Goal: Task Accomplishment & Management: Use online tool/utility

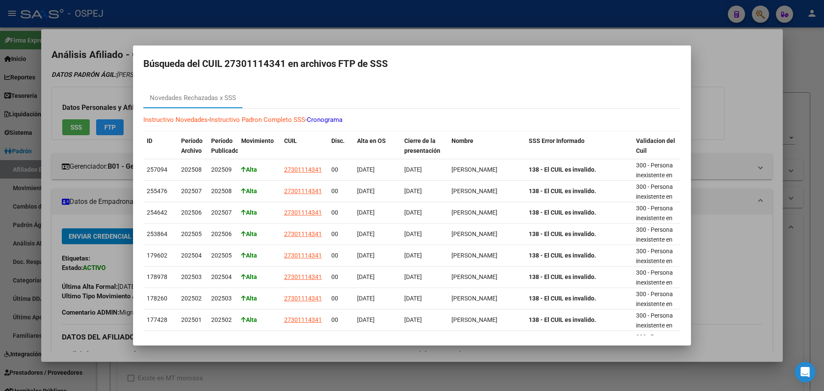
click at [479, 41] on div at bounding box center [412, 195] width 824 height 391
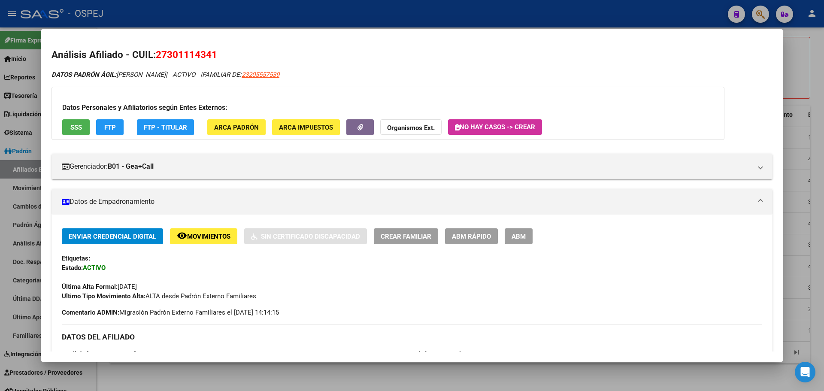
click at [477, 14] on div at bounding box center [412, 195] width 824 height 391
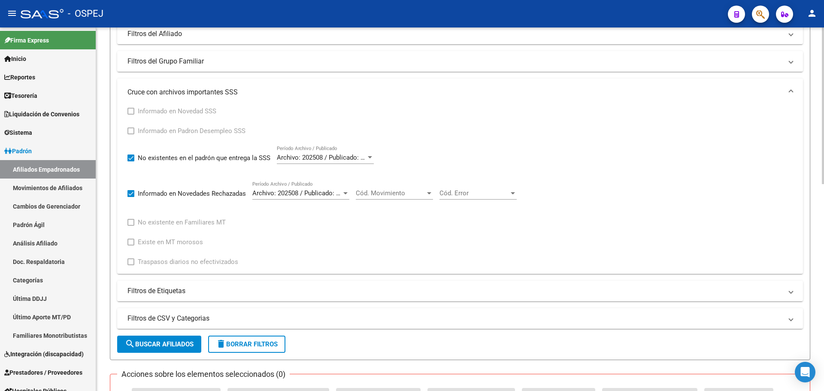
scroll to position [0, 0]
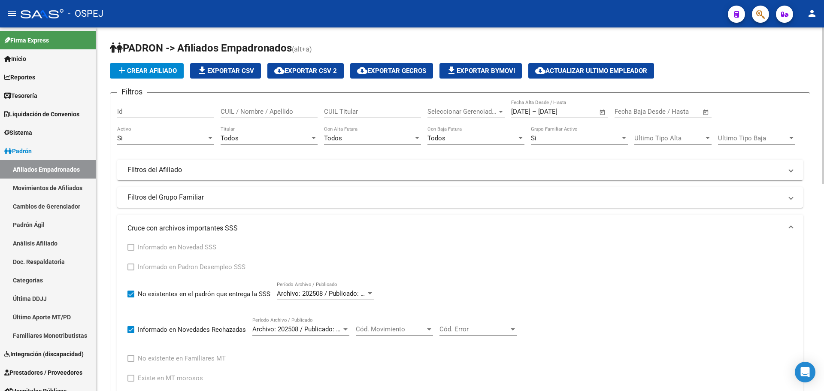
click at [729, 142] on span "Ultimo Tipo Baja" at bounding box center [753, 138] width 70 height 8
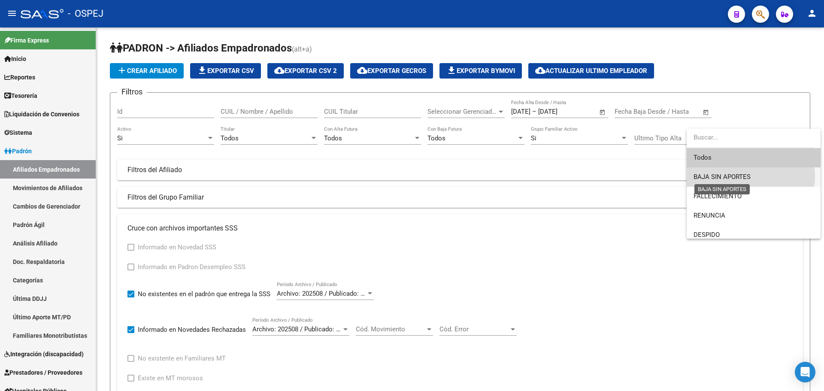
click at [741, 176] on span "BAJA SIN APORTES" at bounding box center [721, 177] width 57 height 8
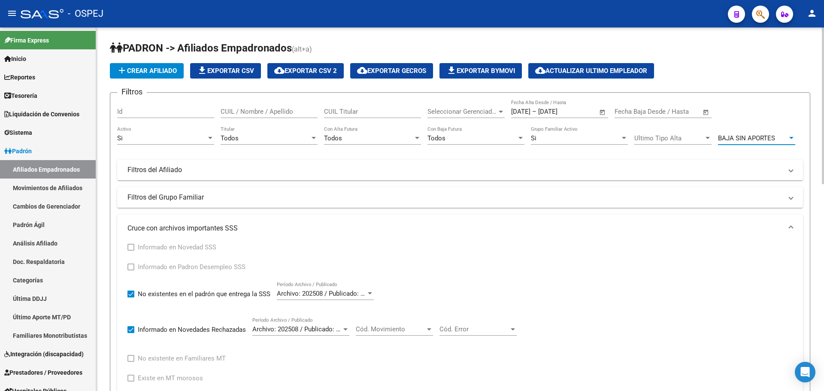
click at [124, 138] on div "Si" at bounding box center [161, 138] width 89 height 8
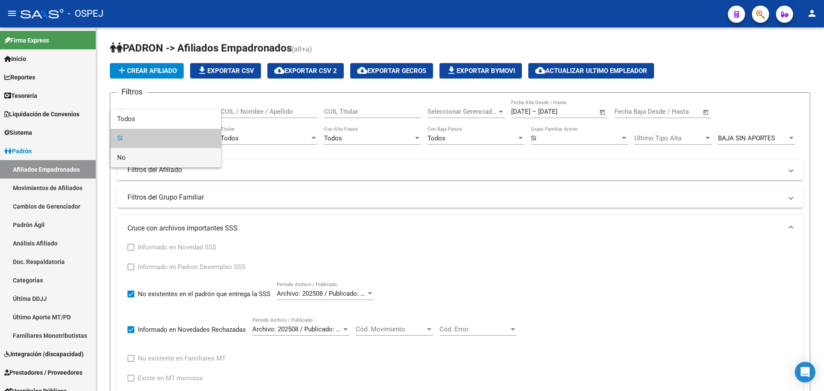
click at [166, 158] on span "No" at bounding box center [165, 157] width 97 height 19
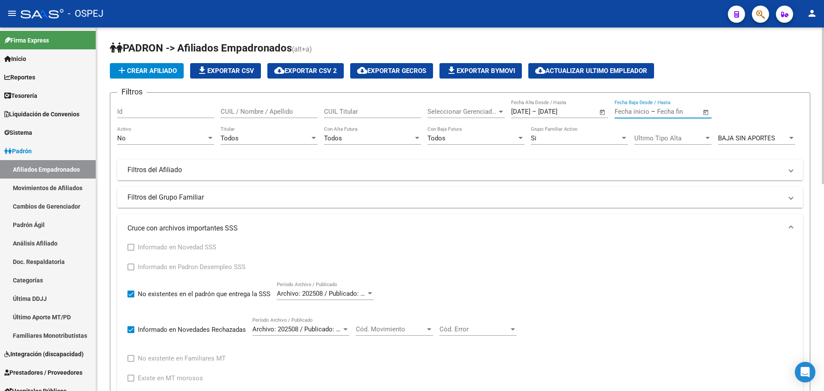
click at [676, 115] on input "text" at bounding box center [678, 112] width 42 height 8
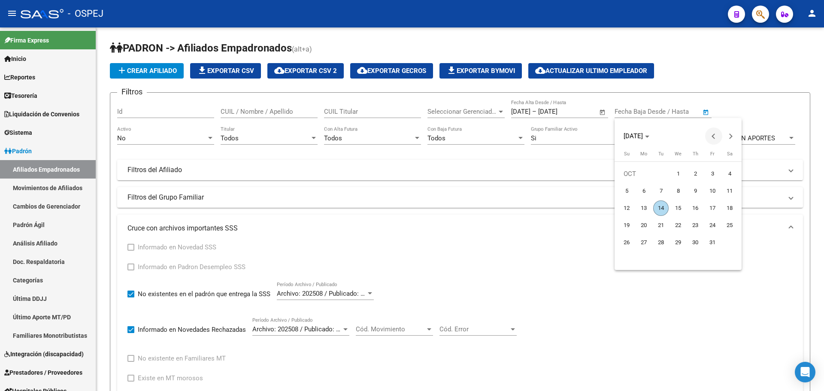
click at [717, 137] on span "Previous month" at bounding box center [713, 135] width 17 height 17
click at [717, 136] on button "Previous month" at bounding box center [713, 135] width 17 height 17
click at [716, 137] on button "Previous month" at bounding box center [713, 135] width 17 height 17
click at [716, 136] on button "Previous month" at bounding box center [713, 135] width 17 height 17
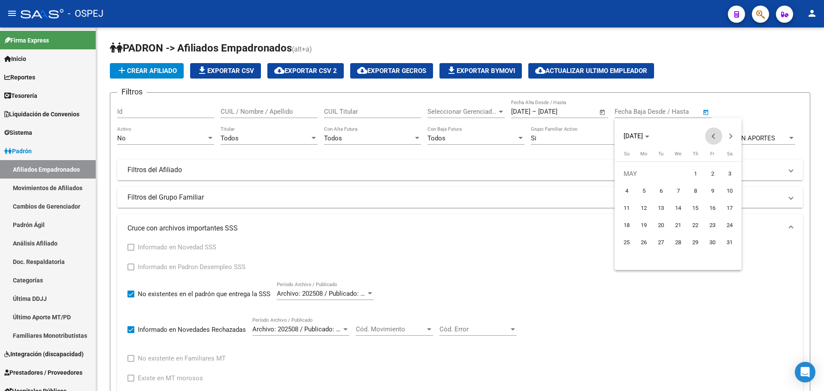
click at [716, 136] on button "Previous month" at bounding box center [713, 135] width 17 height 17
drag, startPoint x: 679, startPoint y: 172, endPoint x: 713, endPoint y: 152, distance: 39.4
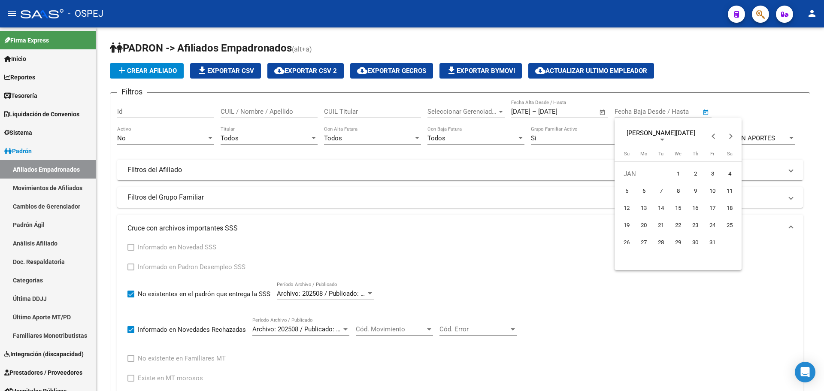
click at [679, 172] on span "1" at bounding box center [677, 173] width 15 height 15
type input "[DATE]"
click at [732, 138] on span "Next month" at bounding box center [730, 135] width 17 height 17
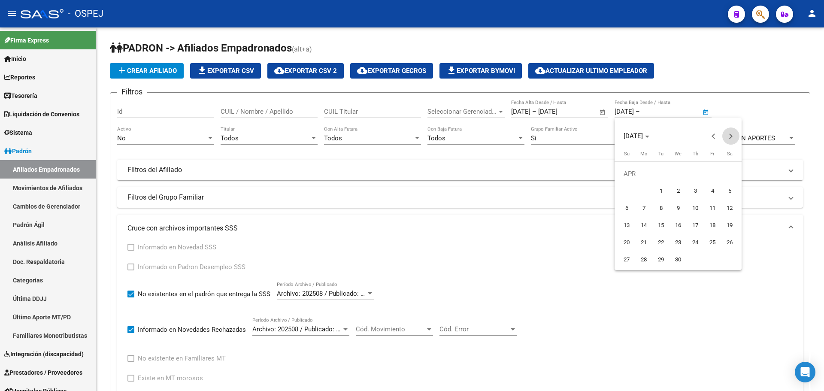
click at [732, 138] on span "Next month" at bounding box center [730, 135] width 17 height 17
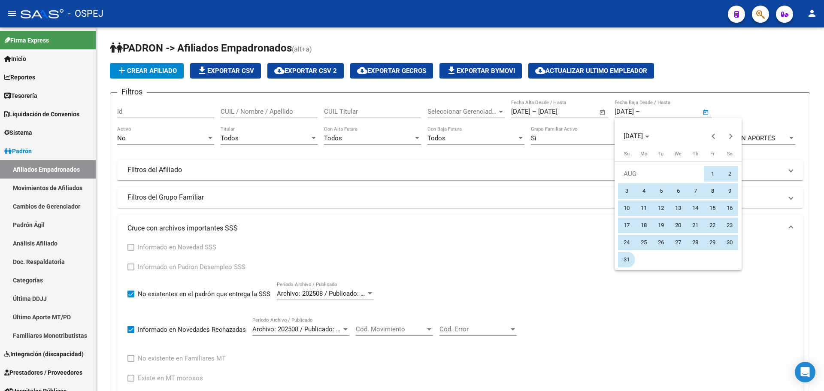
click at [621, 265] on span "31" at bounding box center [626, 259] width 15 height 15
type input "[DATE]"
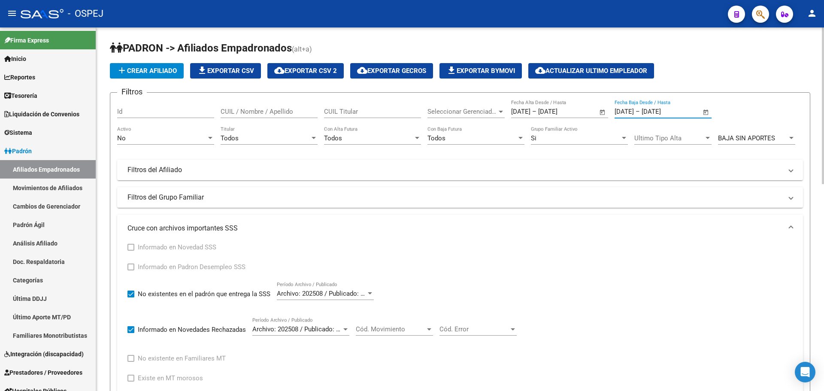
scroll to position [129, 0]
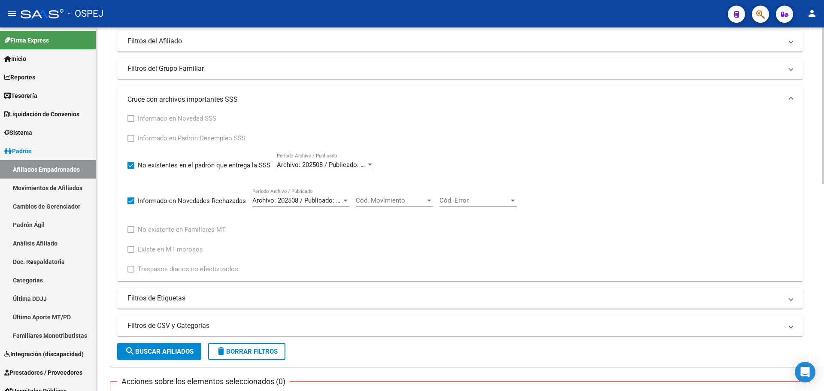
click at [187, 349] on span "search Buscar Afiliados" at bounding box center [159, 352] width 69 height 8
click at [159, 349] on span "search Buscar Afiliados" at bounding box center [159, 352] width 69 height 8
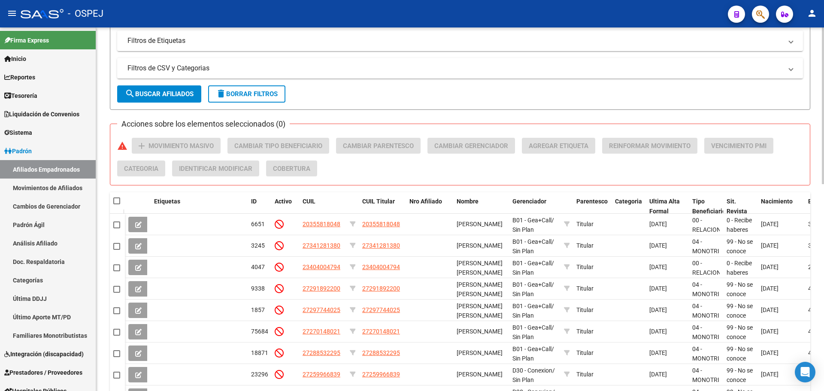
scroll to position [479, 0]
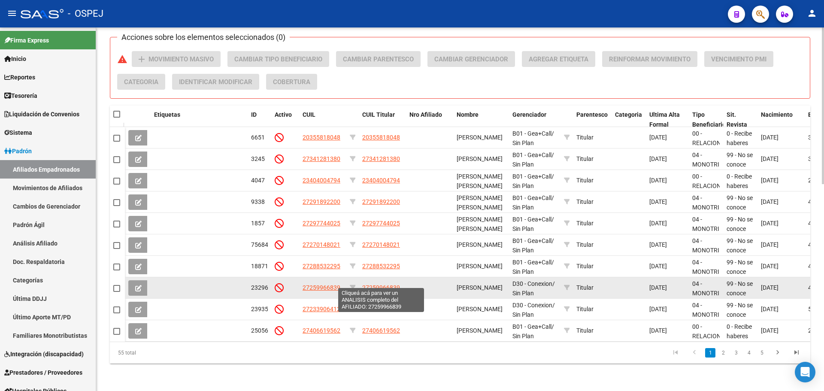
click at [388, 284] on span "27259966839" at bounding box center [381, 287] width 38 height 7
type textarea "27259966839"
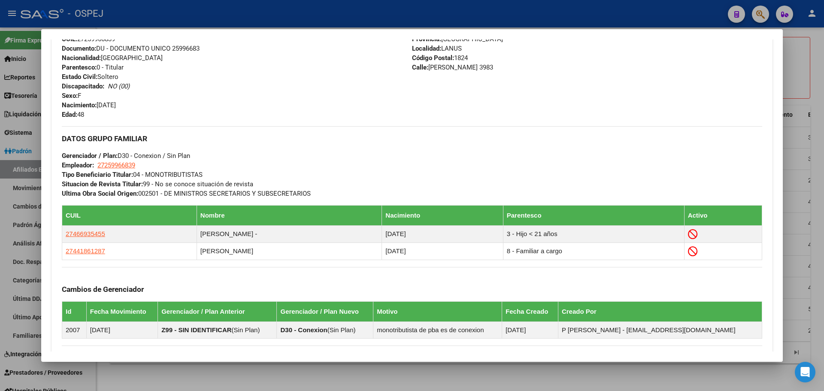
scroll to position [464, 0]
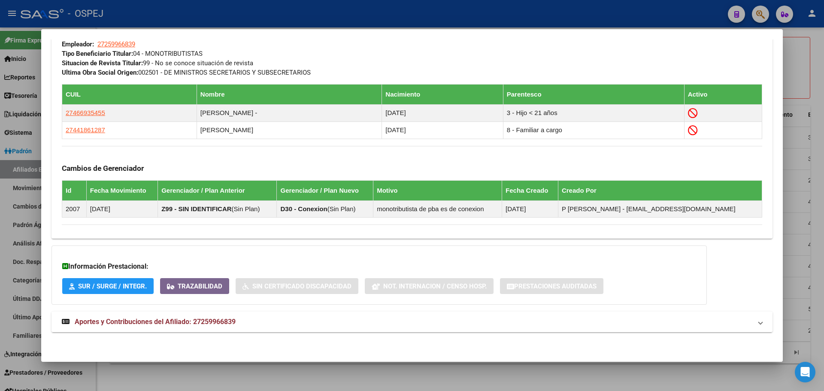
click at [274, 320] on mat-panel-title "Aportes y Contribuciones del Afiliado: 27259966839" at bounding box center [407, 322] width 690 height 10
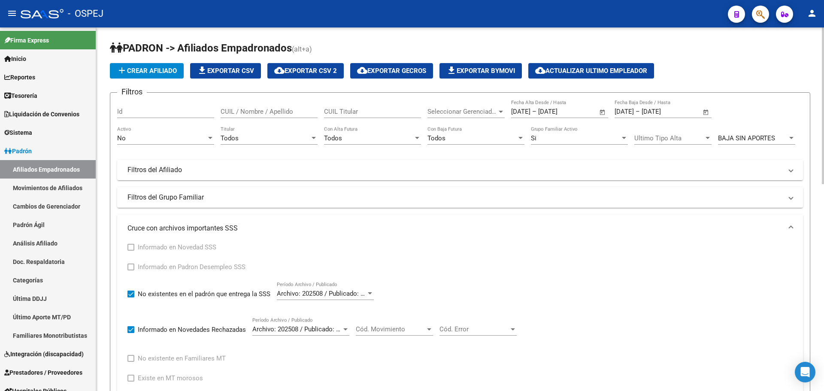
scroll to position [172, 0]
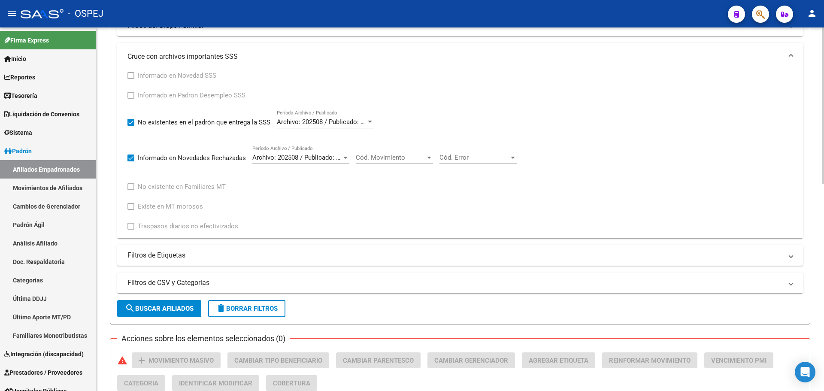
click at [332, 122] on span "Archivo: 202508 / Publicado: 202510" at bounding box center [329, 122] width 104 height 8
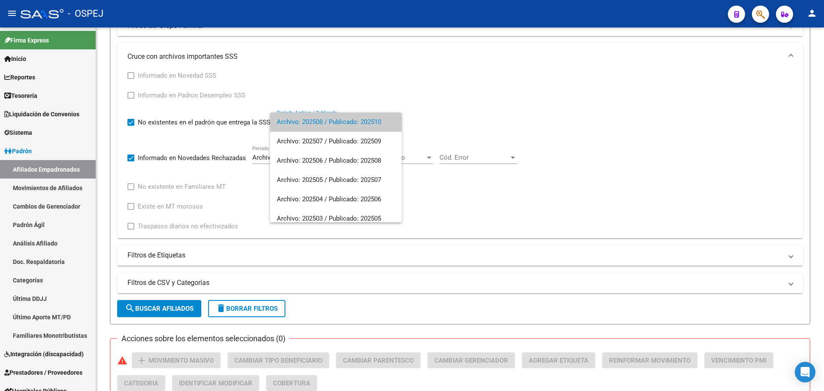
click at [284, 279] on div at bounding box center [412, 195] width 824 height 391
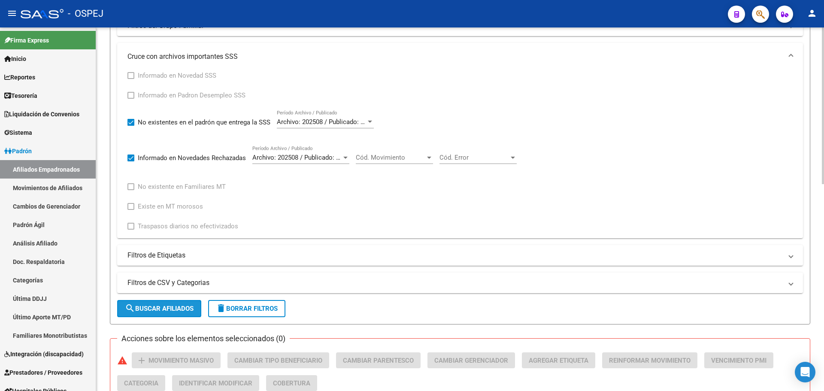
click at [161, 309] on span "search Buscar Afiliados" at bounding box center [159, 309] width 69 height 8
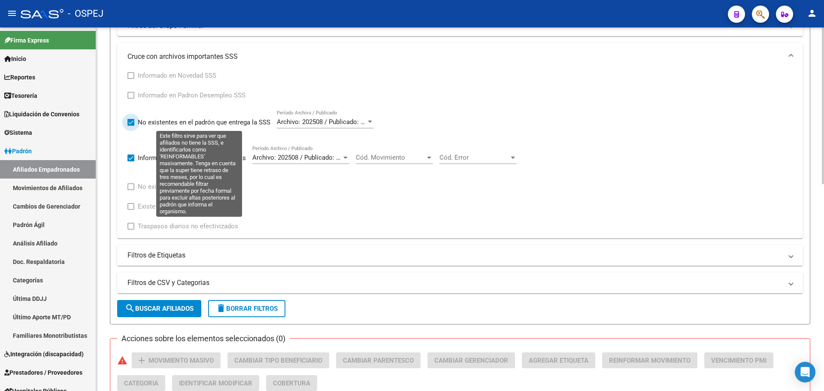
click at [132, 124] on span at bounding box center [130, 122] width 7 height 7
click at [131, 126] on input "No existentes en el padrón que entrega la SSS" at bounding box center [130, 126] width 0 height 0
checkbox input "false"
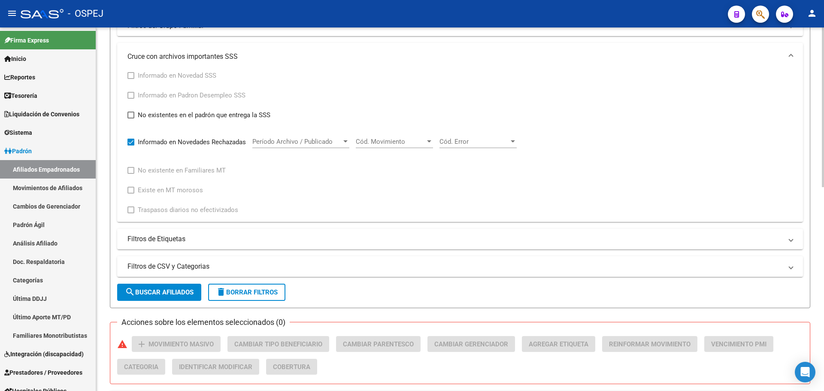
drag, startPoint x: 146, startPoint y: 275, endPoint x: 146, endPoint y: 288, distance: 12.0
click at [144, 281] on form "Filtros Id CUIL / Nombre / Apellido CUIL Titular Seleccionar Gerenciador Selecc…" at bounding box center [460, 114] width 700 height 387
click at [147, 291] on span "search Buscar Afiliados" at bounding box center [159, 292] width 69 height 8
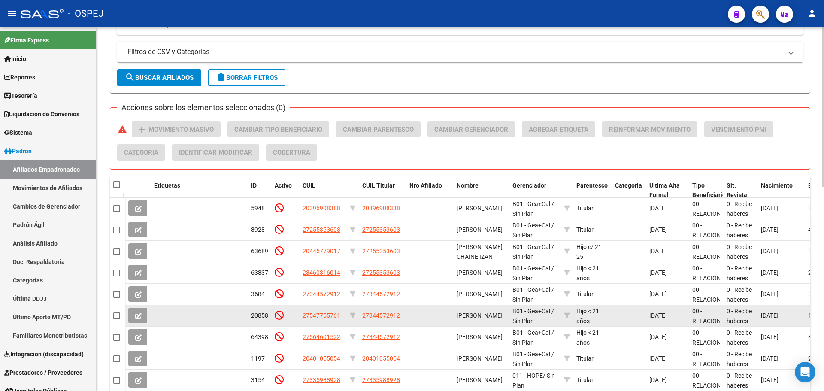
scroll to position [463, 0]
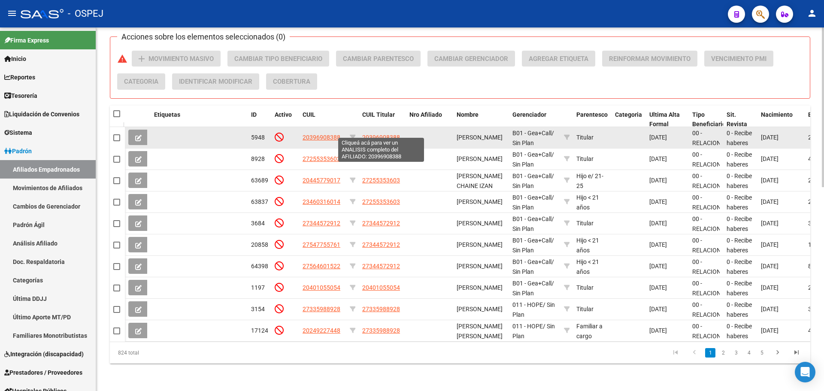
click at [384, 134] on span "20396908388" at bounding box center [381, 137] width 38 height 7
type textarea "20396908388"
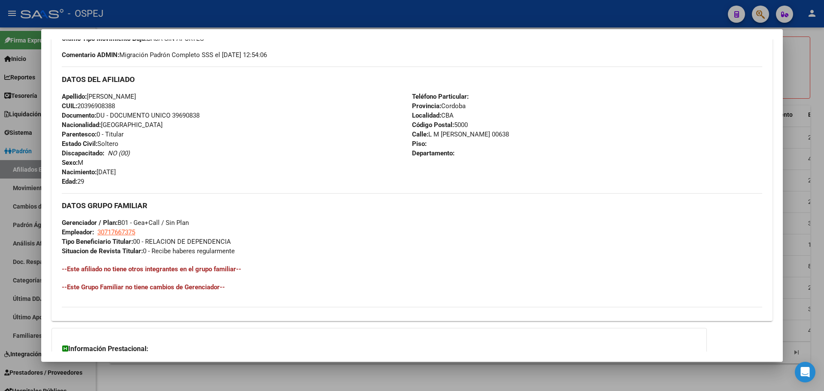
scroll to position [359, 0]
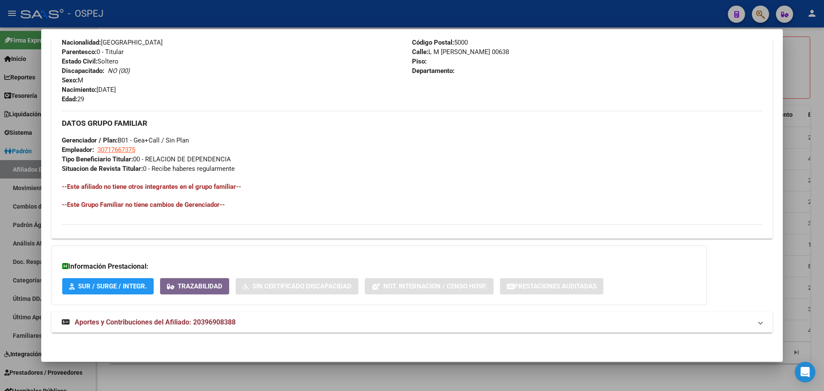
click at [254, 330] on mat-expansion-panel-header "Aportes y Contribuciones del Afiliado: 20396908388" at bounding box center [411, 322] width 721 height 21
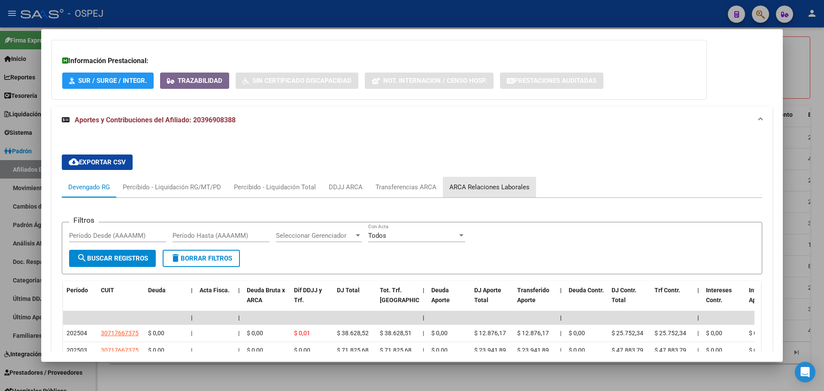
click at [497, 181] on div "ARCA Relaciones Laborales" at bounding box center [489, 187] width 93 height 21
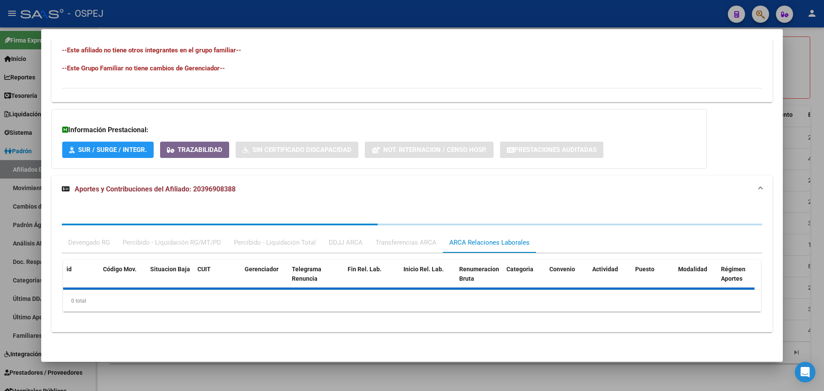
scroll to position [564, 0]
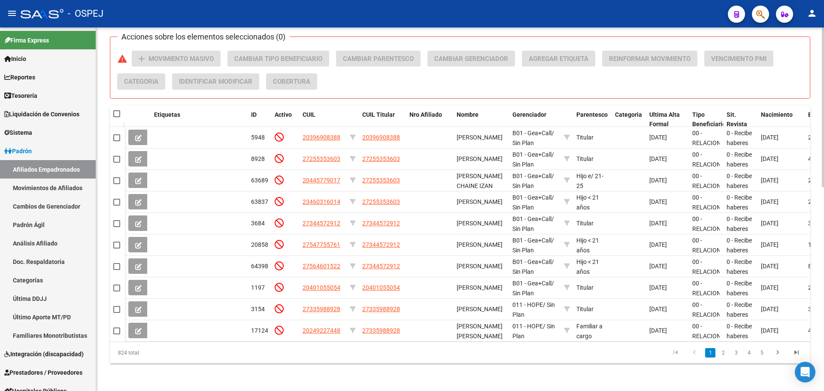
click at [113, 106] on datatable-header-cell at bounding box center [117, 114] width 15 height 17
click at [115, 110] on span at bounding box center [116, 113] width 7 height 7
click at [116, 117] on input "checkbox" at bounding box center [116, 117] width 0 height 0
checkbox input "true"
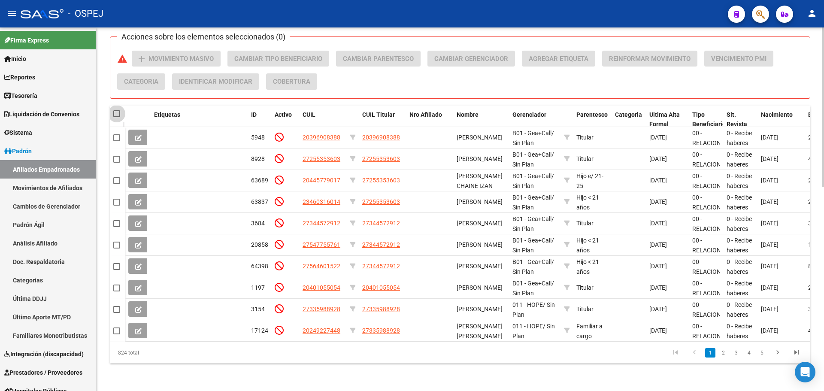
checkbox input "true"
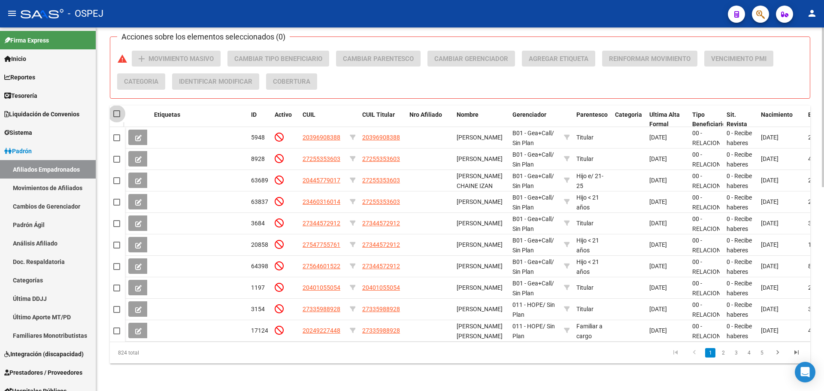
checkbox input "true"
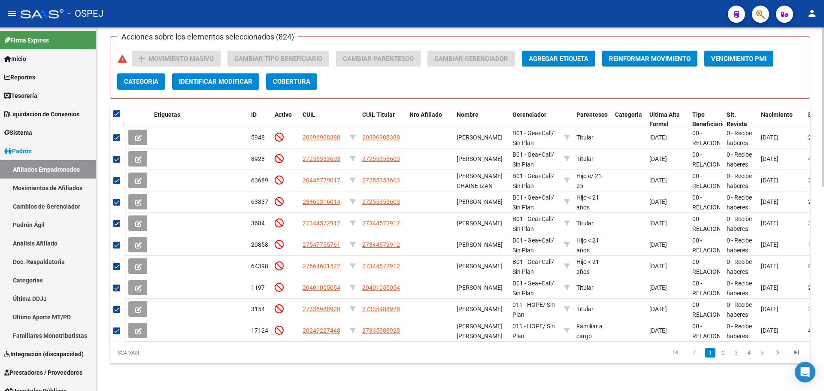
scroll to position [334, 0]
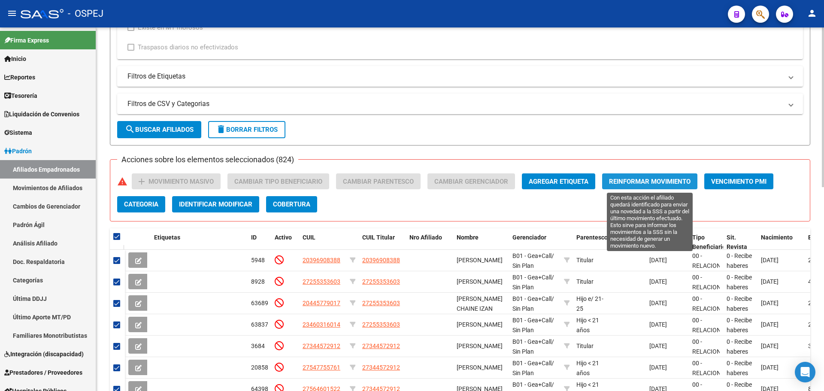
click at [672, 181] on span "Reinformar Movimiento" at bounding box center [650, 182] width 82 height 8
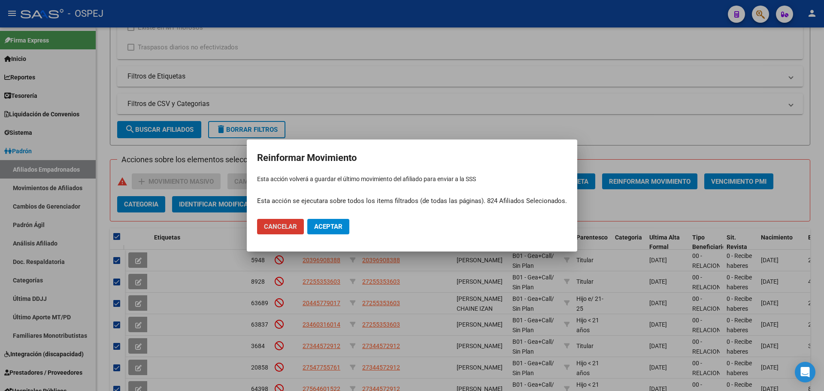
click at [327, 221] on mat-dialog-actions "Cancelar Aceptar" at bounding box center [412, 226] width 310 height 29
click at [327, 222] on button "Aceptar" at bounding box center [328, 226] width 42 height 15
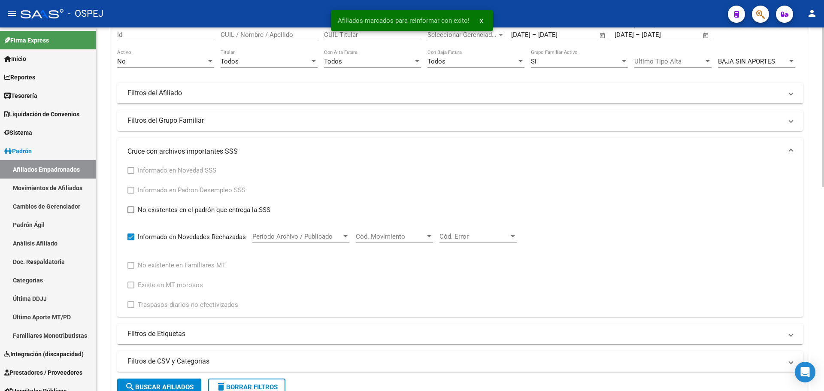
scroll to position [163, 0]
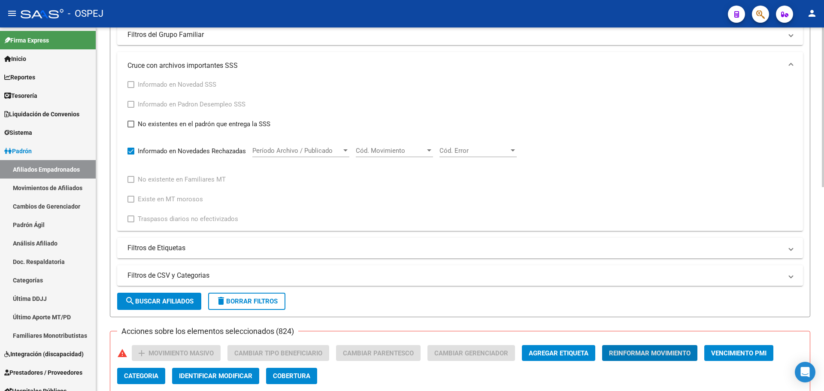
click at [236, 298] on span "delete Borrar Filtros" at bounding box center [247, 301] width 62 height 8
checkbox input "false"
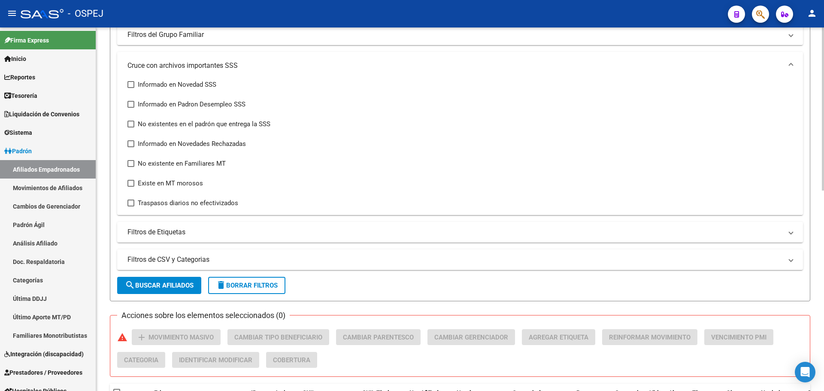
scroll to position [0, 0]
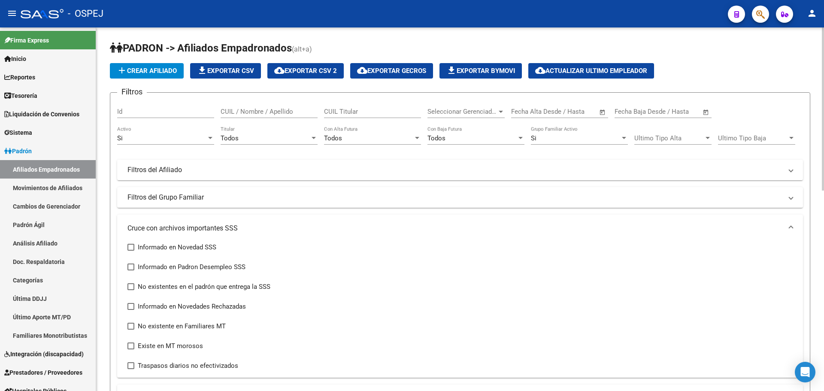
click at [170, 138] on div "Si" at bounding box center [161, 138] width 89 height 8
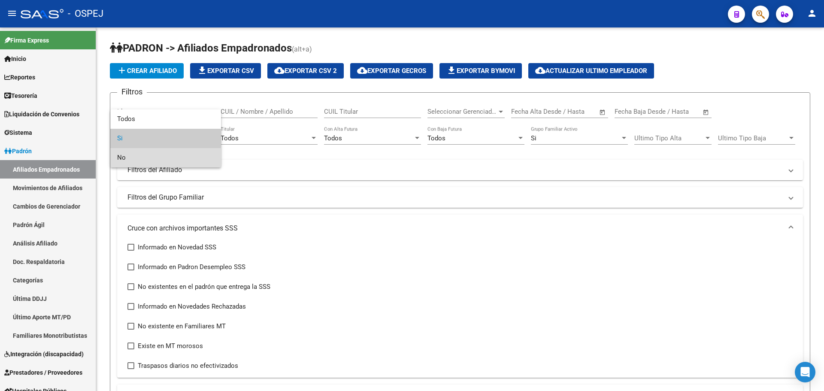
click at [165, 158] on span "No" at bounding box center [165, 157] width 97 height 19
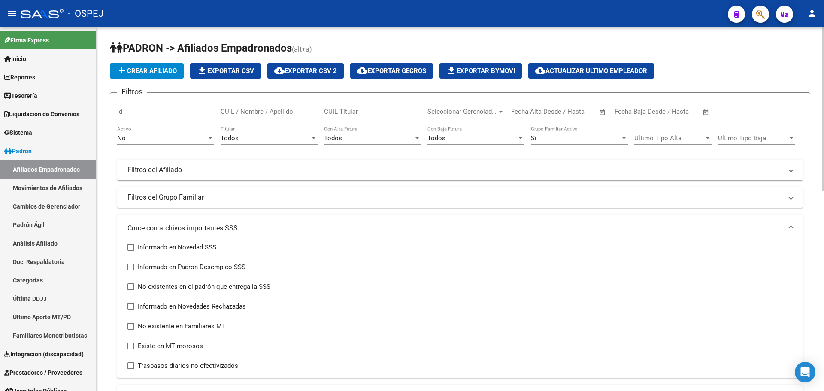
click at [239, 166] on mat-panel-title "Filtros del Afiliado" at bounding box center [454, 169] width 655 height 9
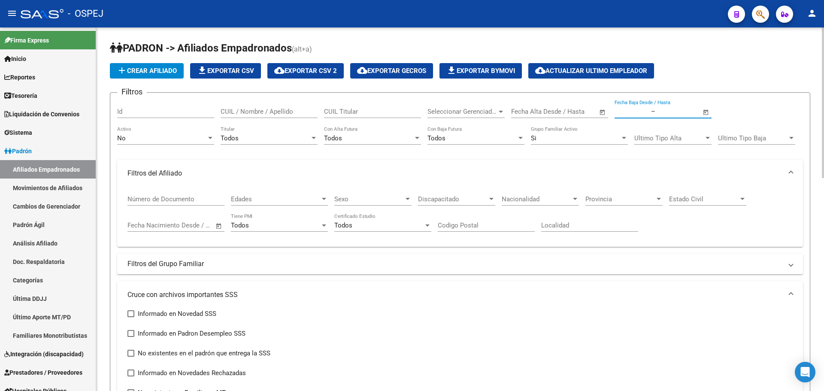
click at [657, 110] on input "text" at bounding box center [678, 112] width 42 height 8
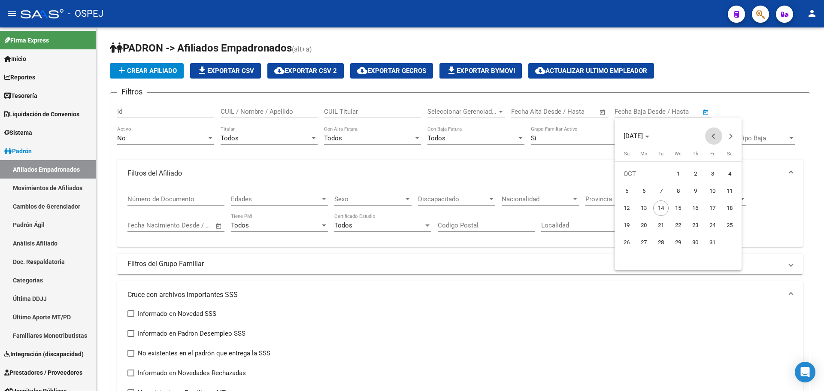
click at [715, 137] on button "Previous month" at bounding box center [713, 135] width 17 height 17
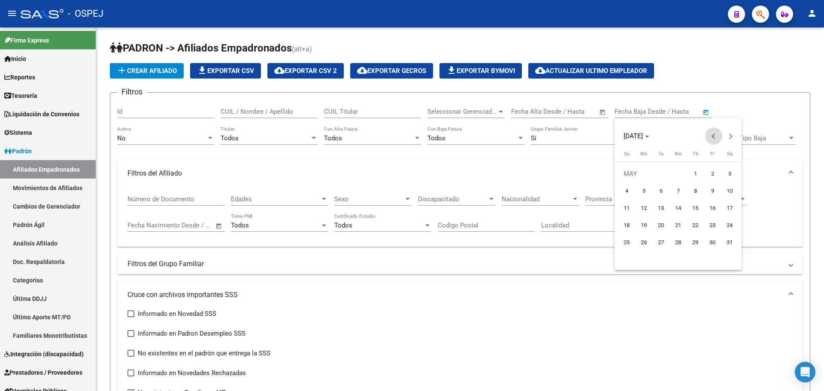
click at [715, 137] on button "Previous month" at bounding box center [713, 135] width 17 height 17
click at [674, 172] on span "1" at bounding box center [677, 173] width 15 height 15
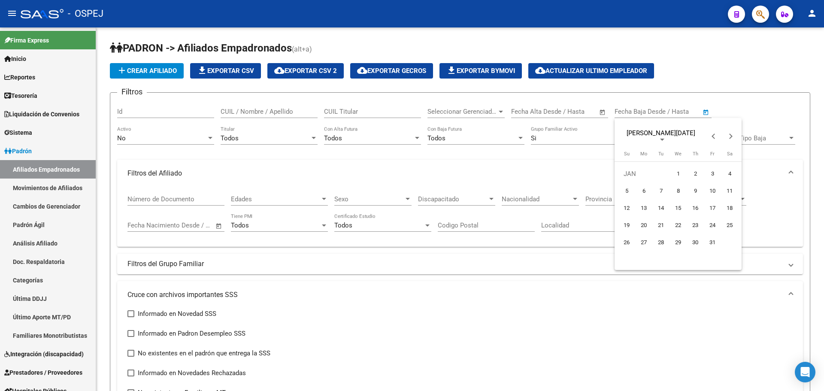
type input "[DATE]"
click at [736, 132] on span "Next month" at bounding box center [730, 135] width 17 height 17
click at [735, 133] on span "Next month" at bounding box center [730, 135] width 17 height 17
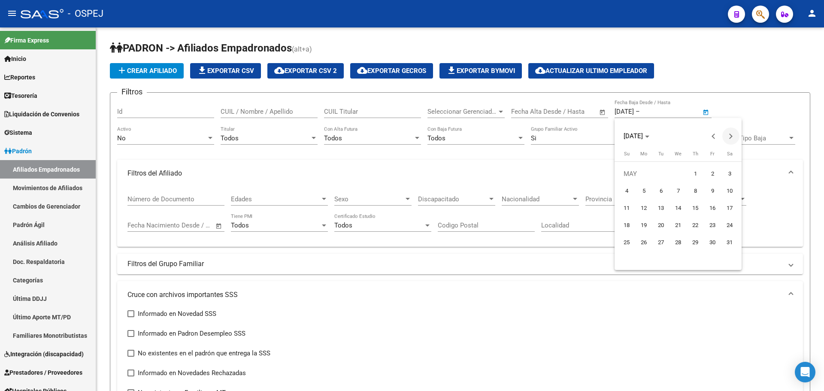
click at [735, 133] on span "Next month" at bounding box center [730, 135] width 17 height 17
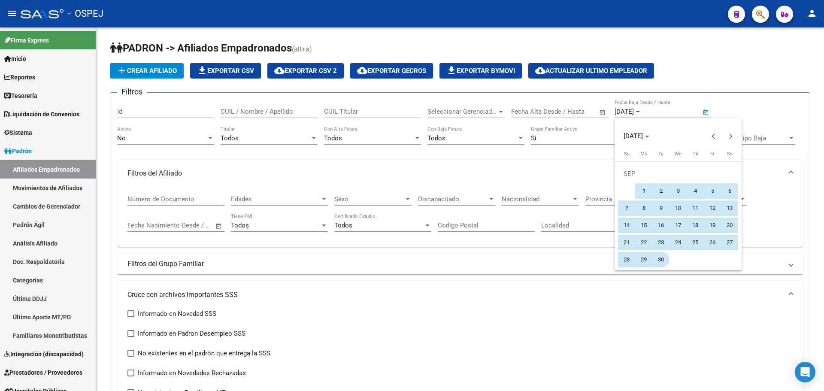
click at [661, 262] on span "30" at bounding box center [660, 259] width 15 height 15
type input "[DATE]"
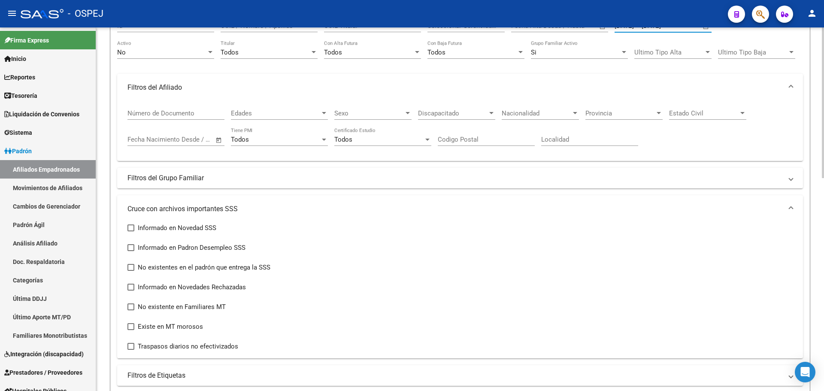
scroll to position [129, 0]
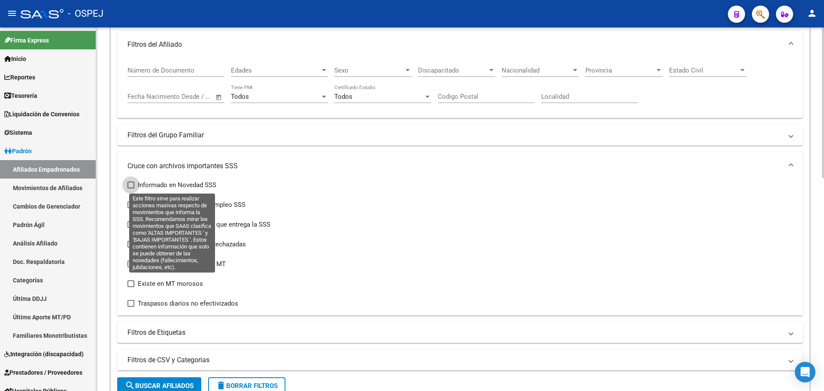
click at [155, 185] on span "Informado en Novedad SSS" at bounding box center [177, 185] width 79 height 10
click at [131, 188] on input "Informado en Novedad SSS" at bounding box center [130, 188] width 0 height 0
checkbox input "true"
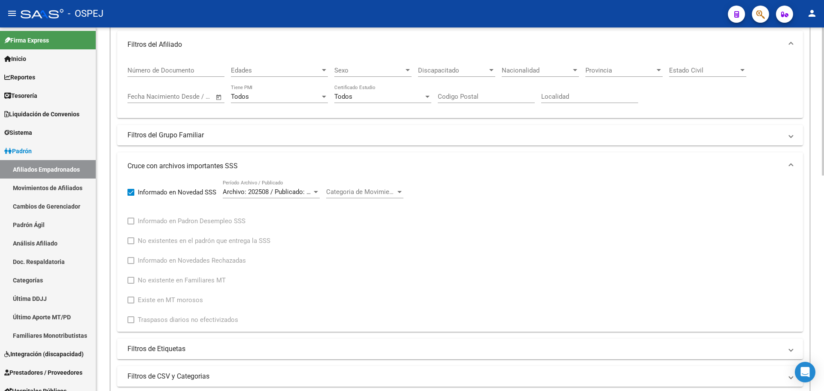
scroll to position [300, 0]
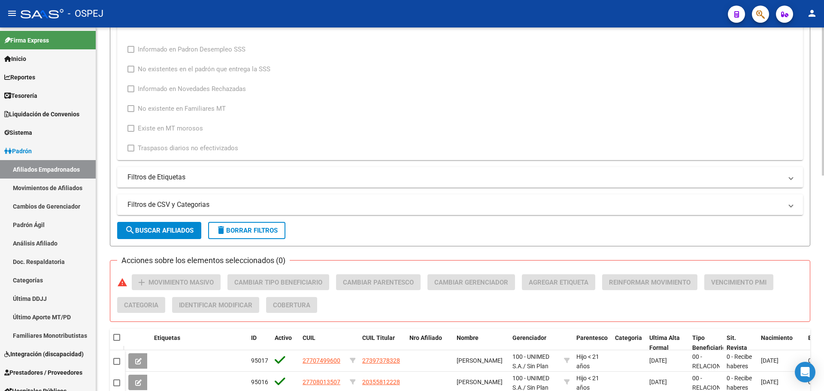
click at [160, 233] on span "search Buscar Afiliados" at bounding box center [159, 231] width 69 height 8
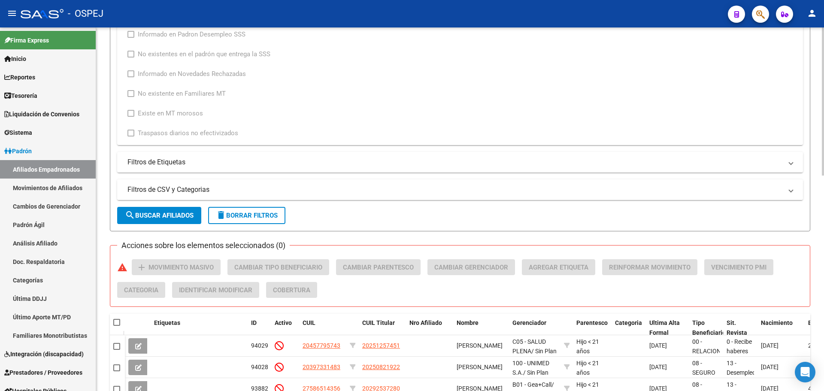
scroll to position [144, 0]
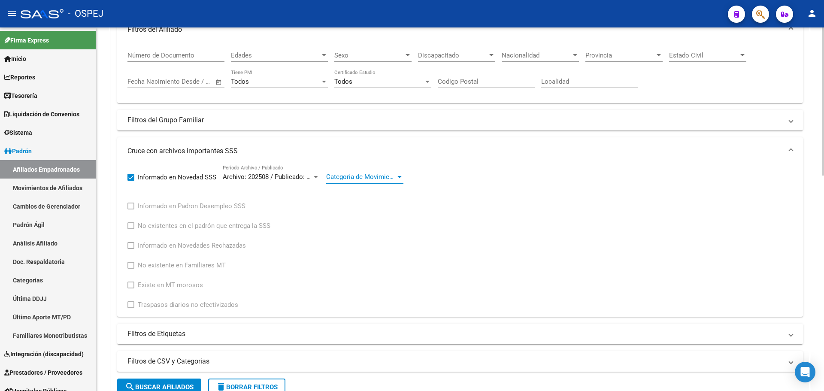
click at [388, 178] on span "Categoria de Movimiento" at bounding box center [361, 177] width 70 height 8
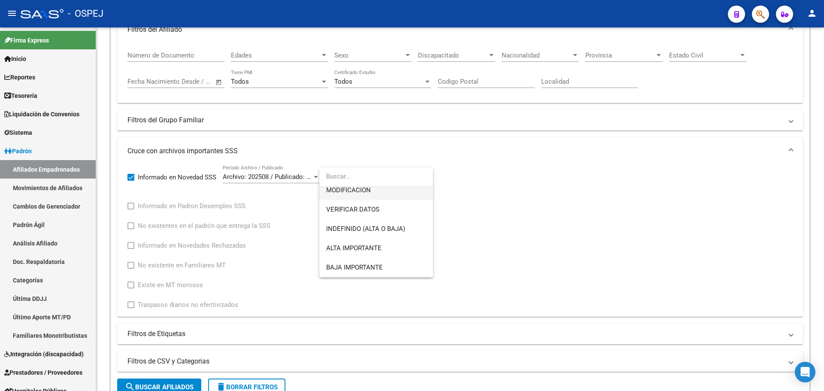
scroll to position [0, 0]
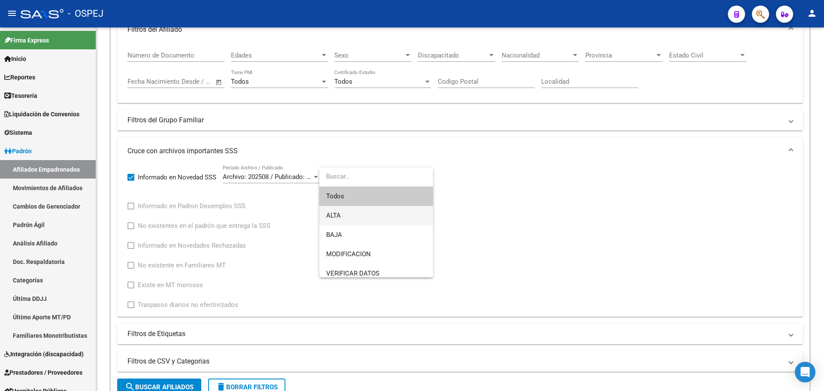
click at [366, 215] on span "ALTA" at bounding box center [376, 215] width 100 height 19
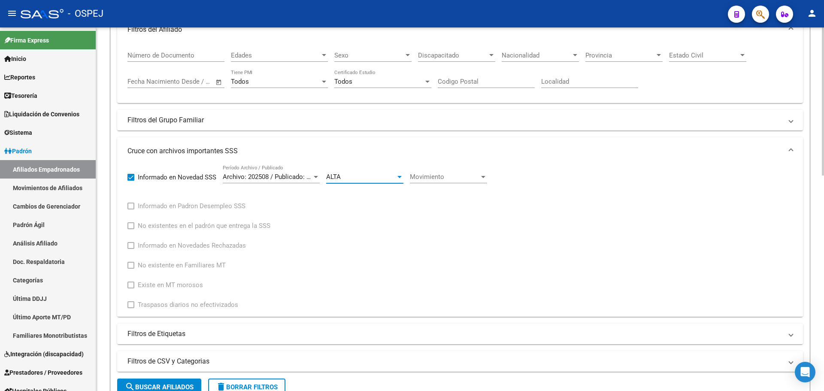
scroll to position [272, 0]
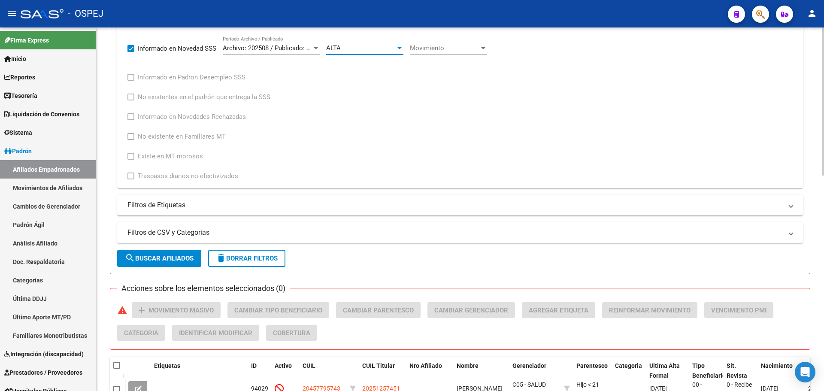
click at [163, 266] on button "search Buscar Afiliados" at bounding box center [159, 258] width 84 height 17
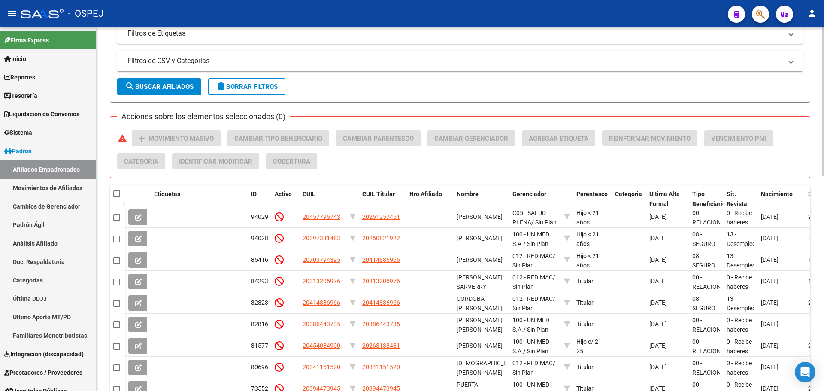
scroll to position [530, 0]
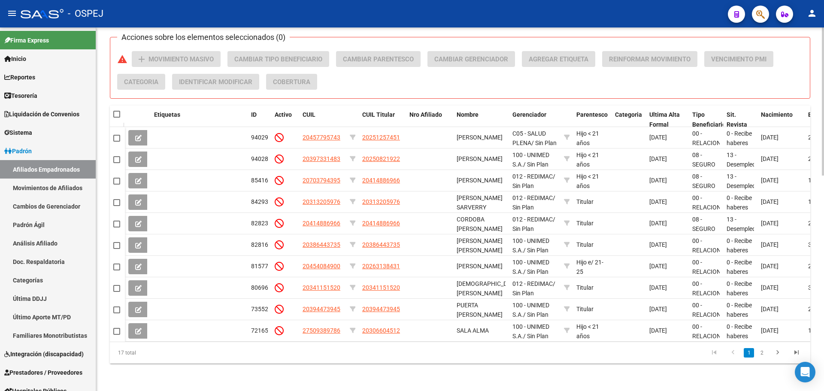
click at [113, 108] on datatable-header-cell at bounding box center [117, 114] width 15 height 17
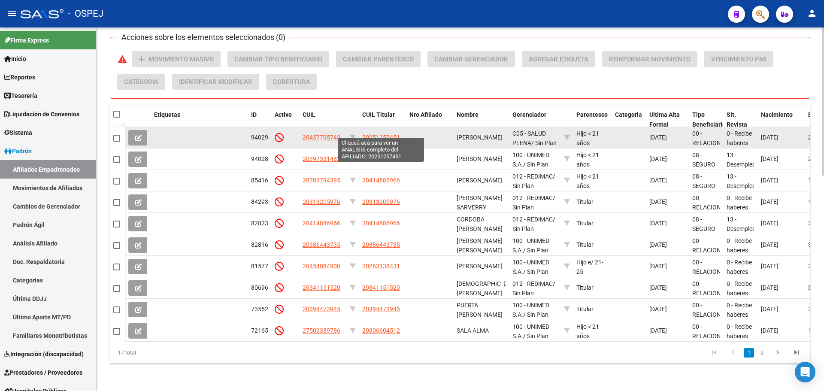
click at [363, 134] on span "20251257451" at bounding box center [381, 137] width 38 height 7
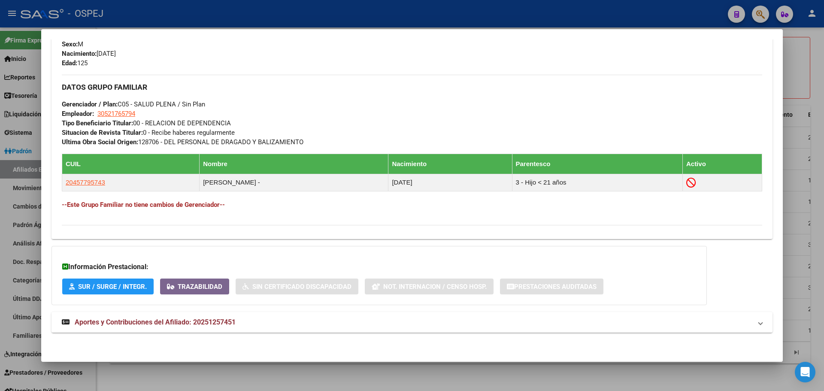
drag, startPoint x: 200, startPoint y: 324, endPoint x: 193, endPoint y: 145, distance: 178.3
click at [201, 323] on span "Aportes y Contribuciones del Afiliado: 20251257451" at bounding box center [155, 322] width 161 height 8
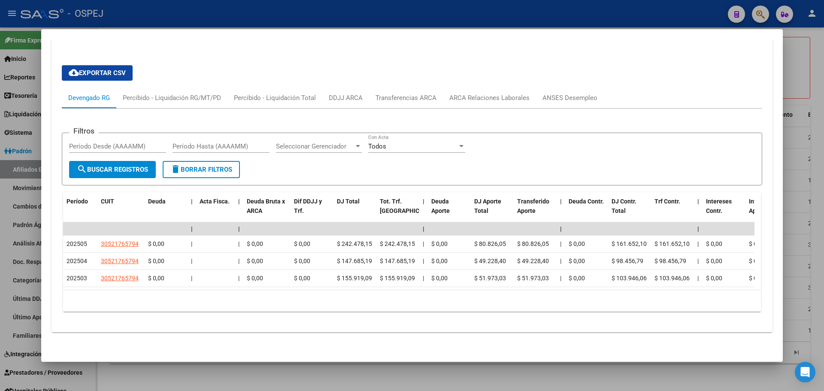
scroll to position [524, 0]
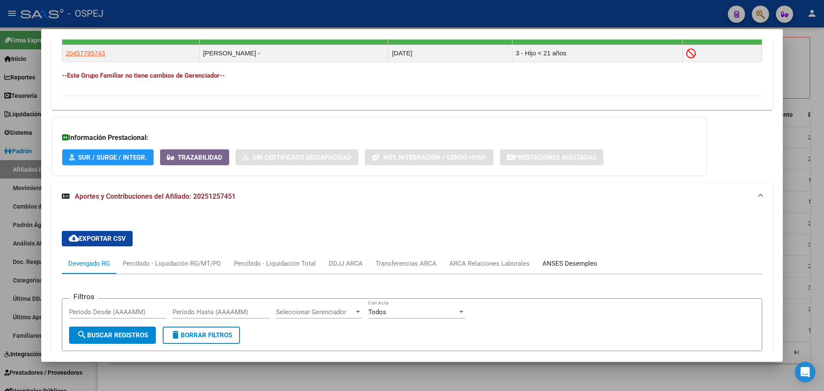
click at [590, 266] on div "ANSES Desempleo" at bounding box center [569, 263] width 55 height 9
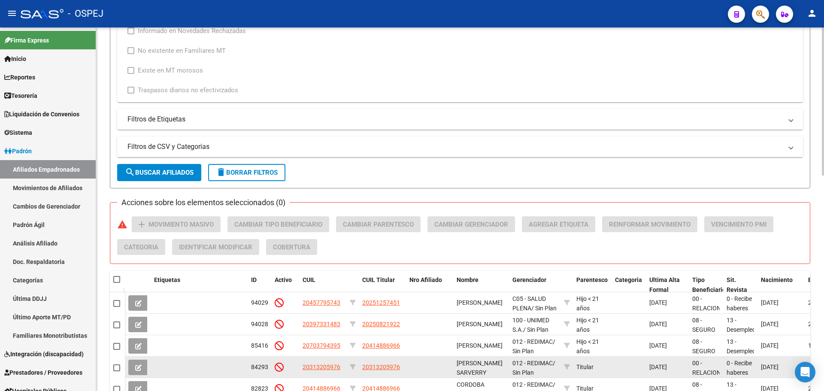
scroll to position [487, 0]
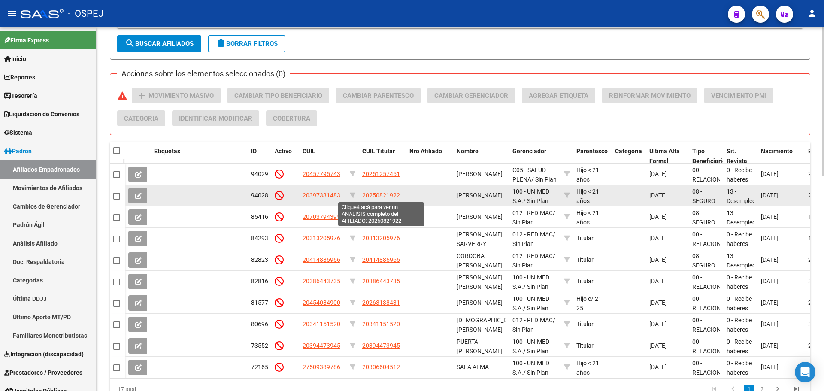
click at [380, 197] on span "20250821922" at bounding box center [381, 195] width 38 height 7
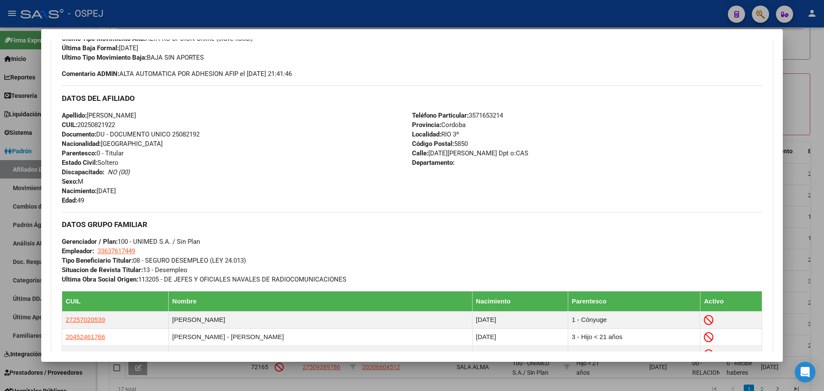
scroll to position [499, 0]
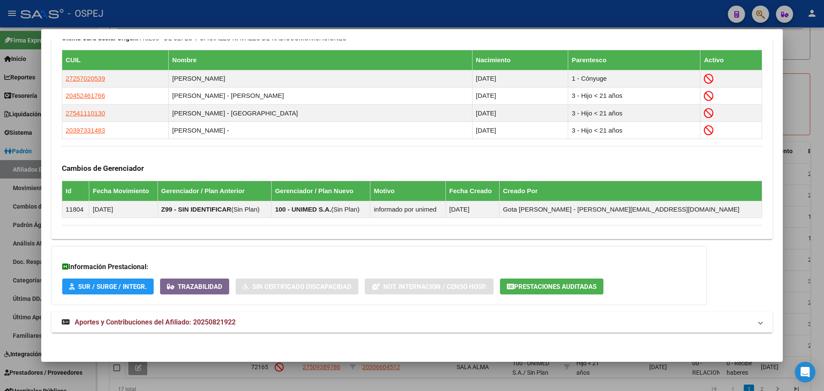
drag, startPoint x: 441, startPoint y: 321, endPoint x: 445, endPoint y: 316, distance: 6.8
click at [442, 322] on mat-panel-title "Aportes y Contribuciones del Afiliado: 20250821922" at bounding box center [407, 322] width 690 height 10
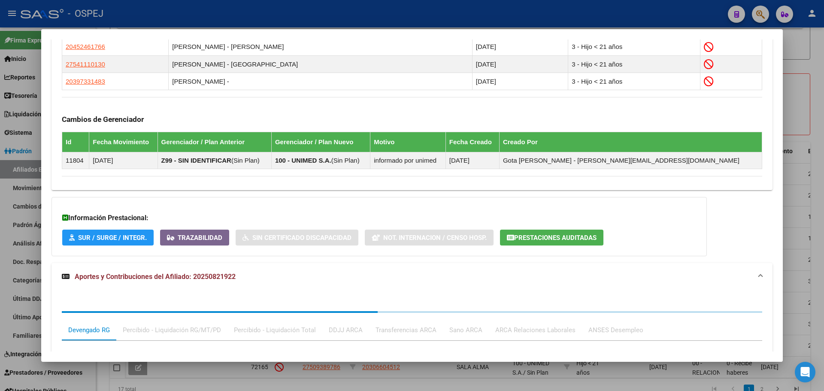
scroll to position [714, 0]
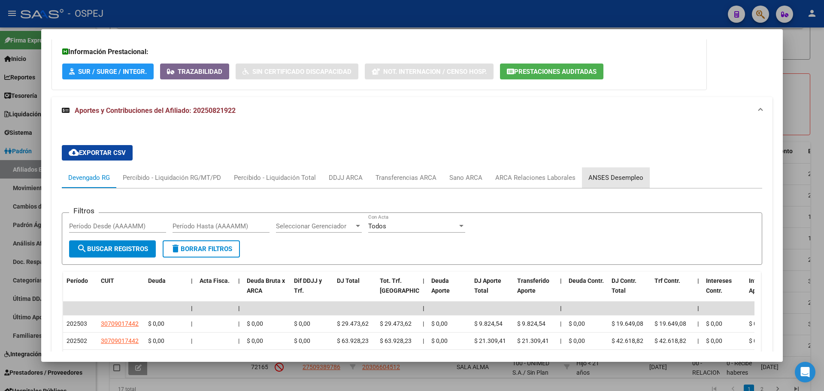
click at [612, 176] on div "ANSES Desempleo" at bounding box center [615, 177] width 55 height 9
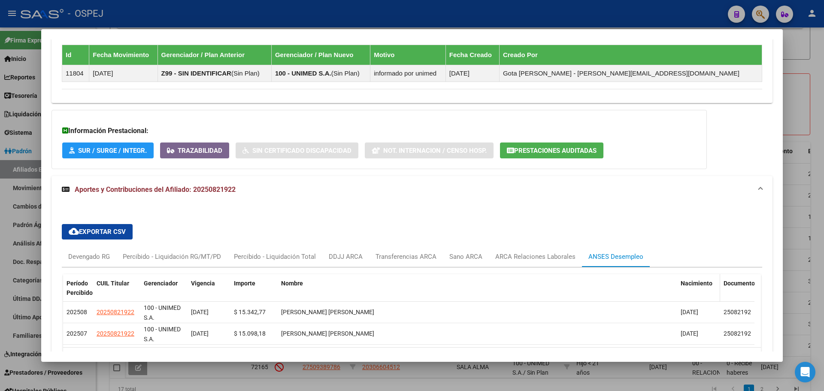
scroll to position [692, 0]
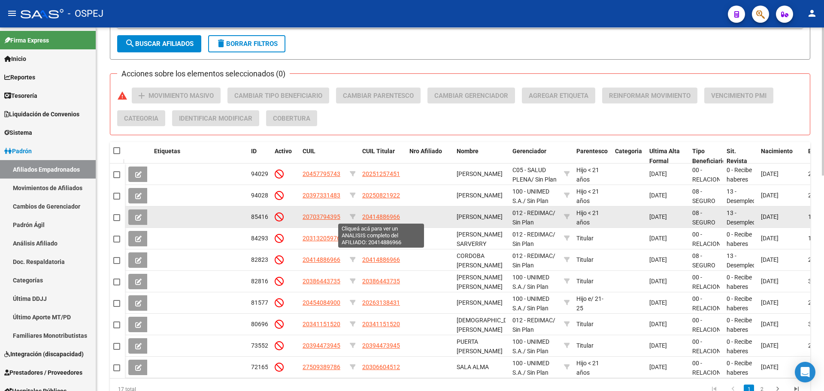
click at [384, 217] on span "20414886966" at bounding box center [381, 216] width 38 height 7
type textarea "20414886966"
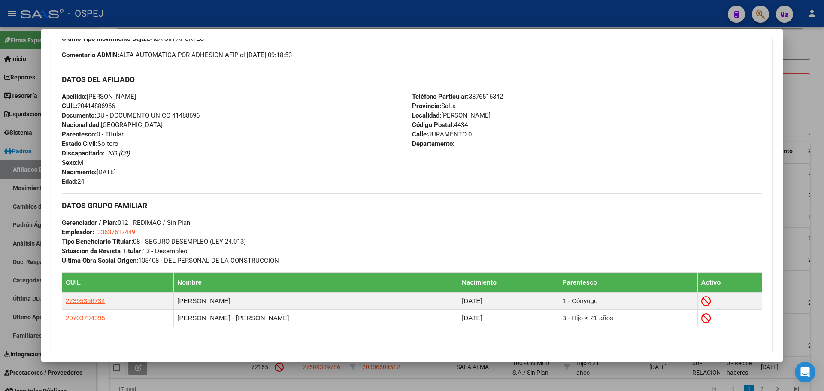
scroll to position [464, 0]
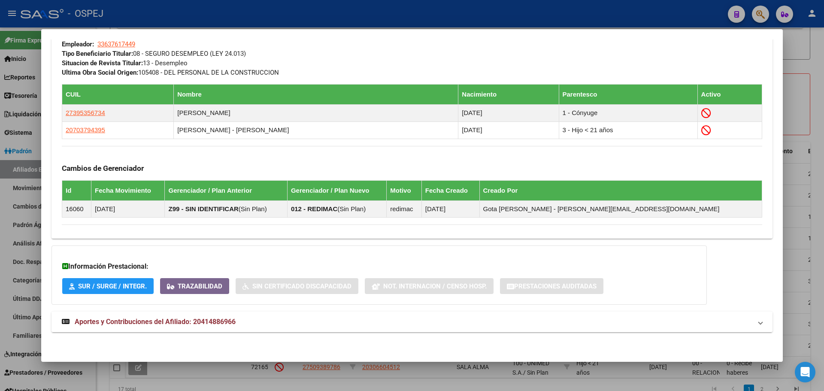
click at [436, 320] on mat-panel-title "Aportes y Contribuciones del Afiliado: 20414886966" at bounding box center [407, 322] width 690 height 10
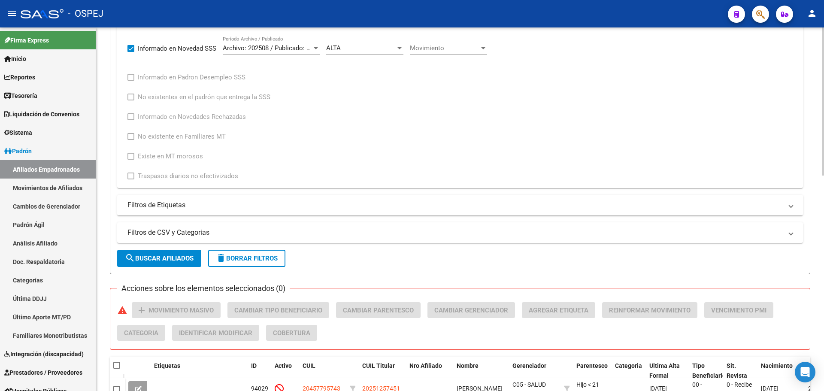
scroll to position [58, 0]
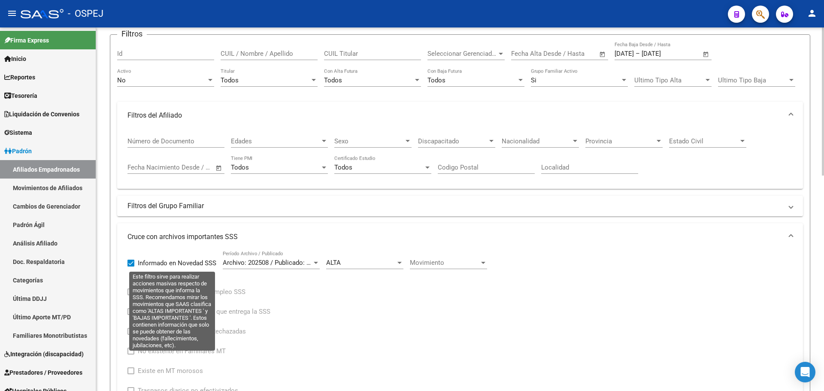
click at [155, 263] on span "Informado en Novedad SSS" at bounding box center [177, 263] width 79 height 10
click at [131, 266] on input "Informado en Novedad SSS" at bounding box center [130, 266] width 0 height 0
checkbox input "false"
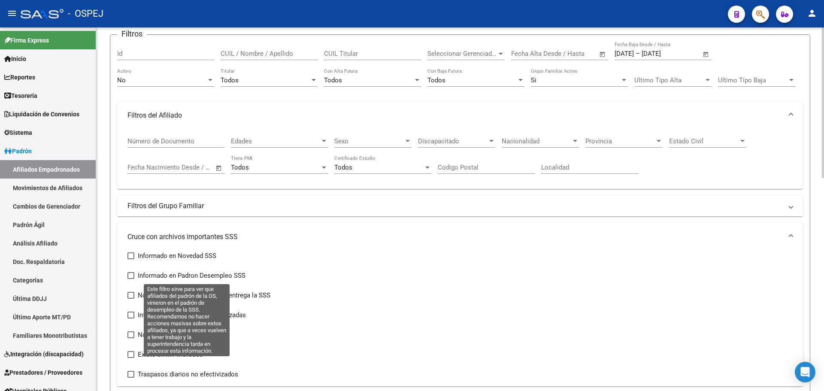
click at [232, 273] on span "Informado en Padron Desempleo SSS" at bounding box center [192, 275] width 108 height 10
click at [131, 279] on input "Informado en Padron Desempleo SSS" at bounding box center [130, 279] width 0 height 0
checkbox input "true"
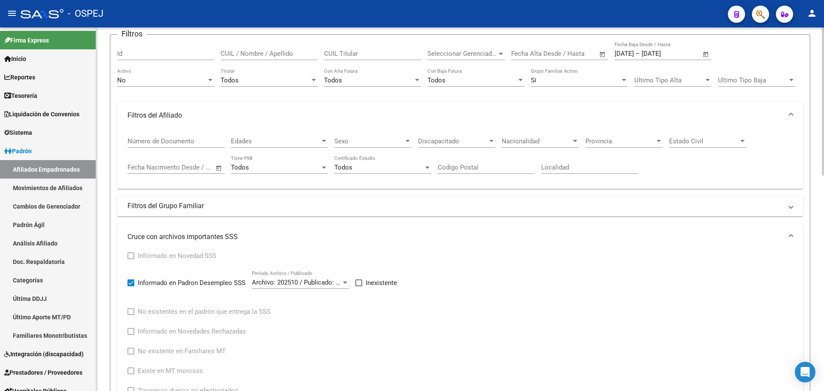
scroll to position [272, 0]
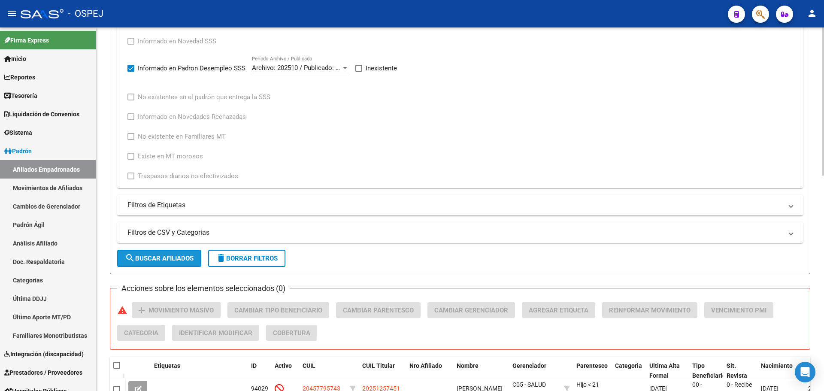
click at [173, 262] on span "search Buscar Afiliados" at bounding box center [159, 258] width 69 height 8
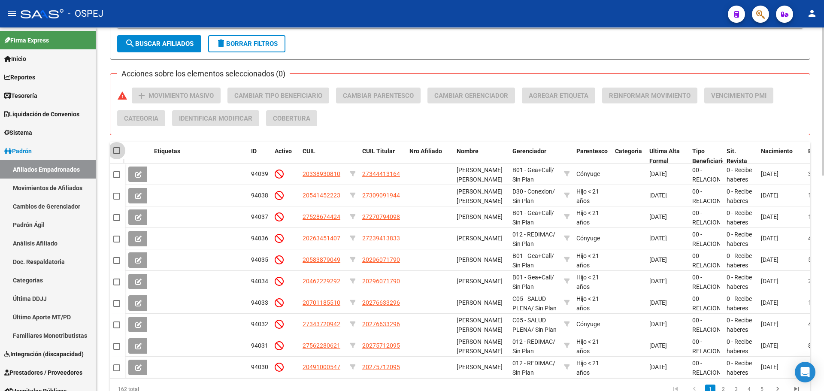
click at [117, 151] on span at bounding box center [116, 150] width 7 height 7
click at [117, 154] on input "checkbox" at bounding box center [116, 154] width 0 height 0
checkbox input "true"
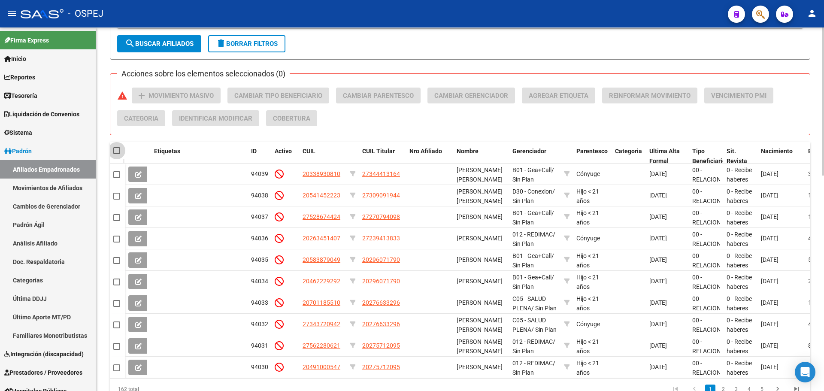
checkbox input "true"
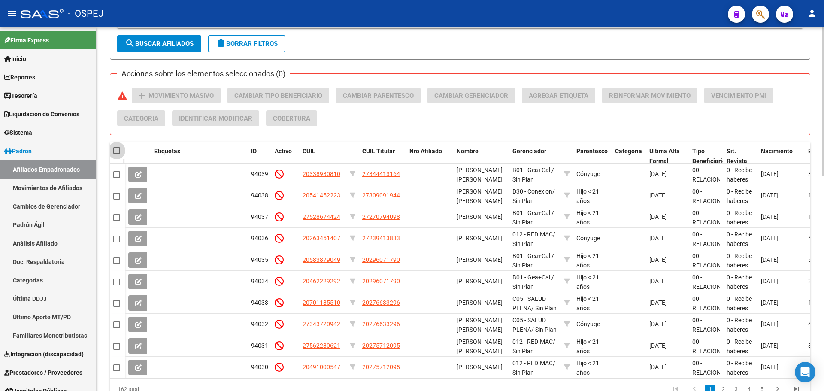
checkbox input "true"
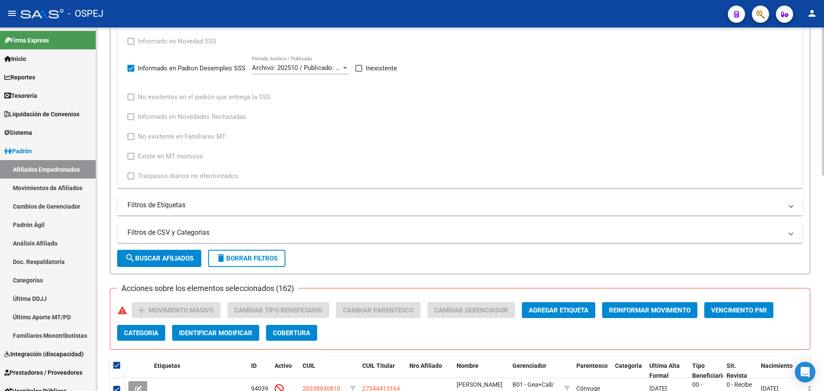
scroll to position [58, 0]
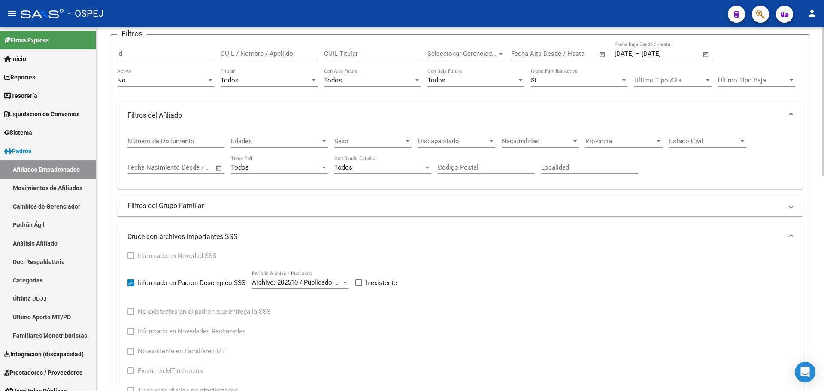
click at [281, 81] on div "Todos" at bounding box center [265, 80] width 89 height 8
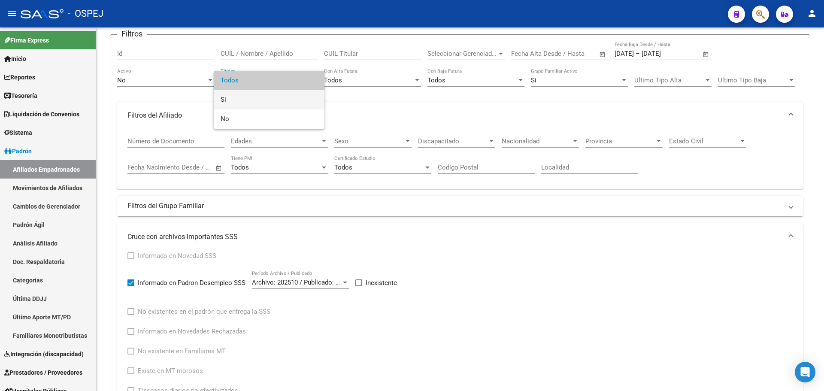
click at [275, 98] on span "Si" at bounding box center [269, 99] width 97 height 19
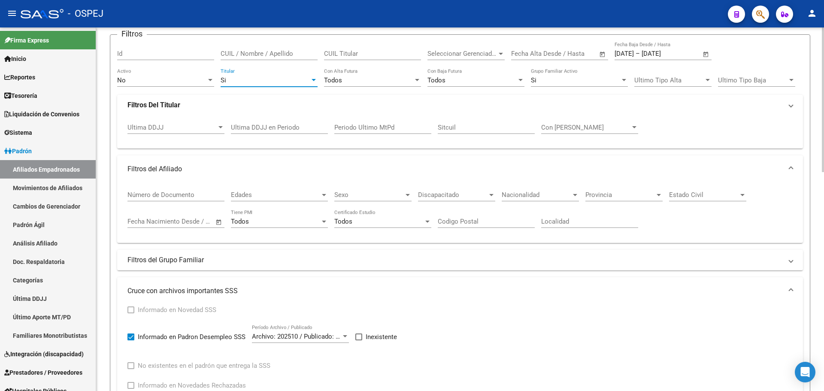
scroll to position [230, 0]
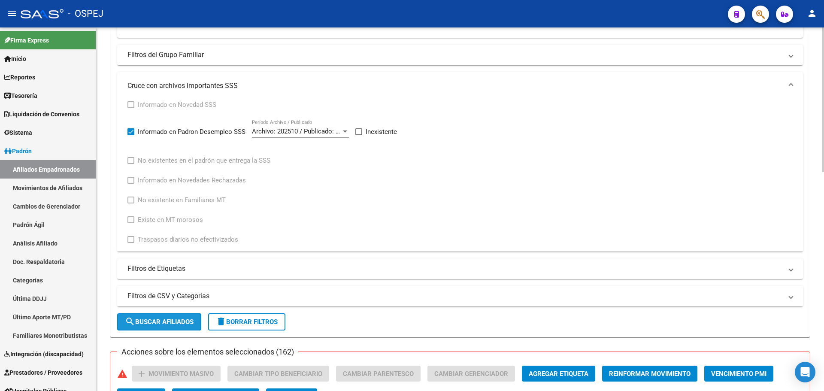
click at [162, 321] on span "search Buscar Afiliados" at bounding box center [159, 322] width 69 height 8
checkbox input "false"
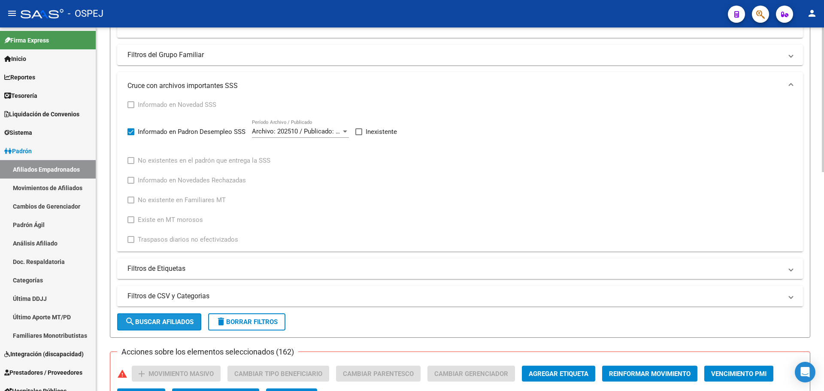
checkbox input "false"
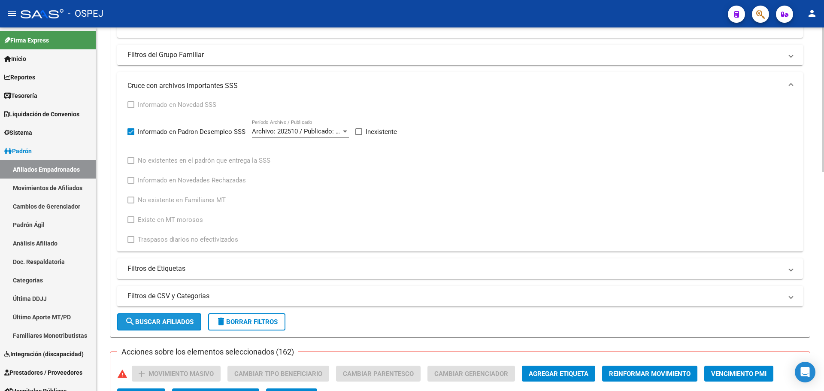
checkbox input "false"
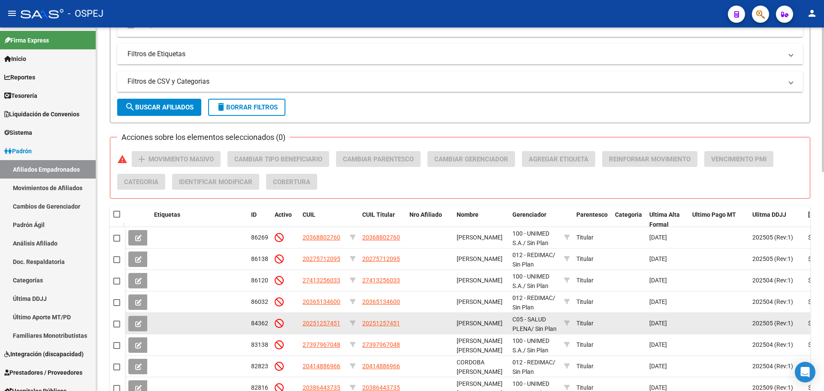
scroll to position [551, 0]
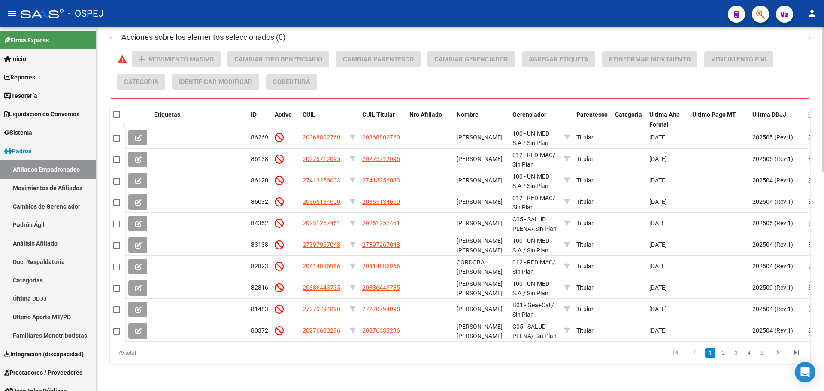
click at [119, 111] on span at bounding box center [116, 114] width 7 height 7
click at [117, 118] on input "checkbox" at bounding box center [116, 118] width 0 height 0
checkbox input "true"
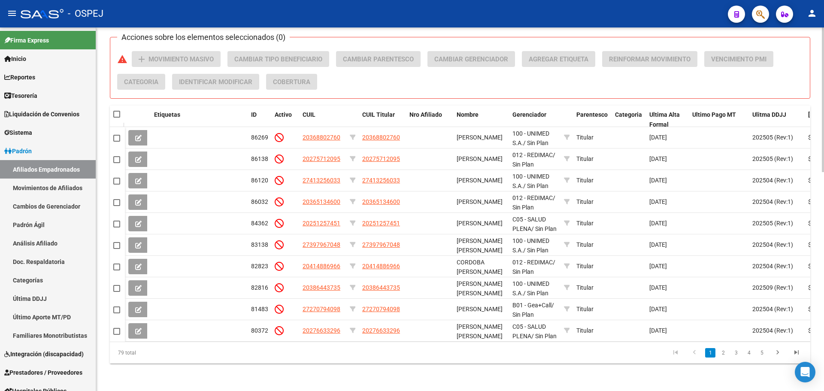
checkbox input "true"
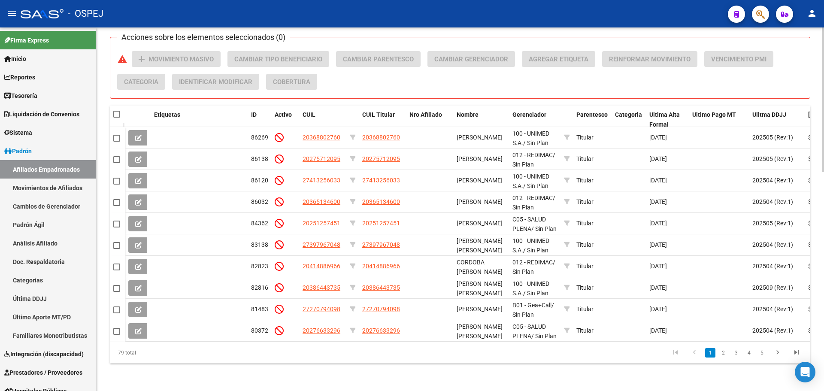
checkbox input "true"
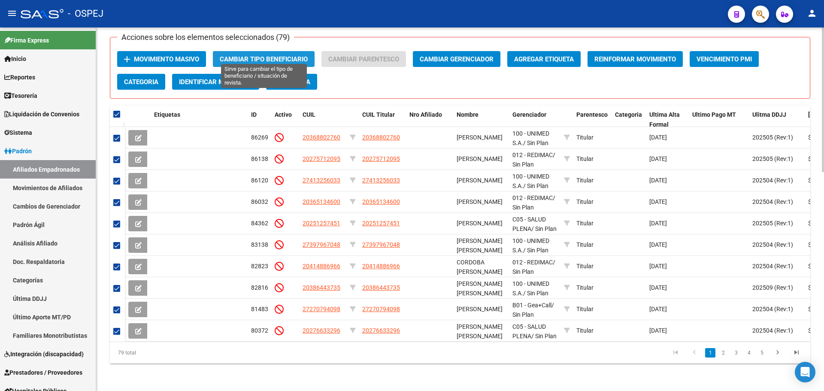
click at [288, 51] on button "Cambiar Tipo Beneficiario" at bounding box center [264, 59] width 102 height 16
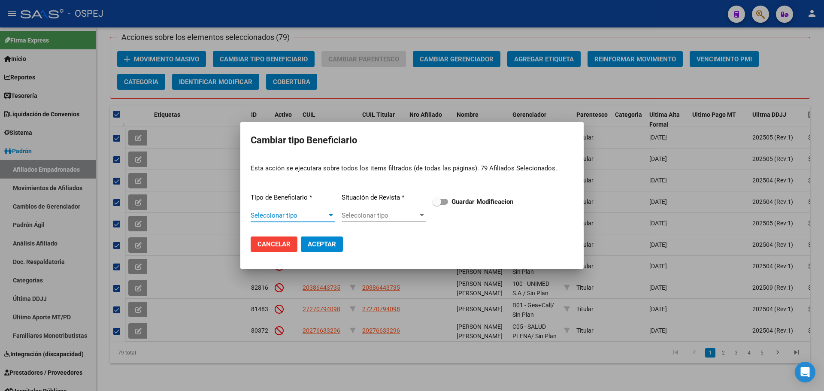
click at [299, 212] on span "Seleccionar tipo" at bounding box center [289, 216] width 76 height 8
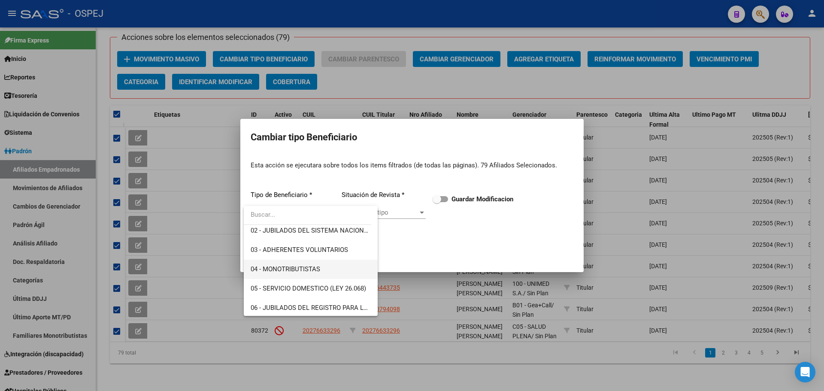
scroll to position [86, 0]
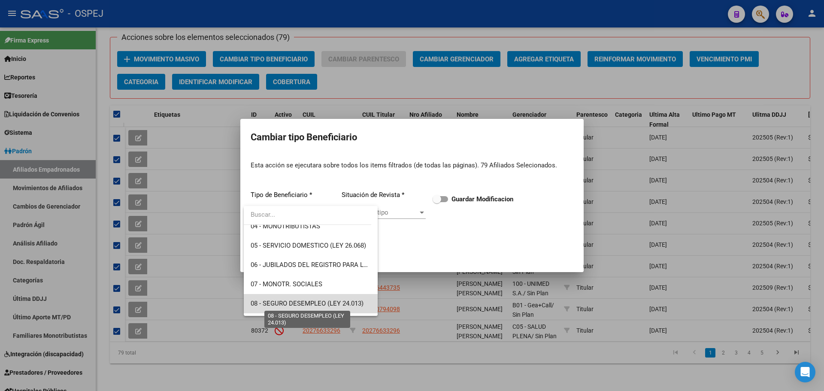
click at [326, 300] on span "08 - SEGURO DESEMPLEO (LEY 24.013)" at bounding box center [307, 304] width 113 height 8
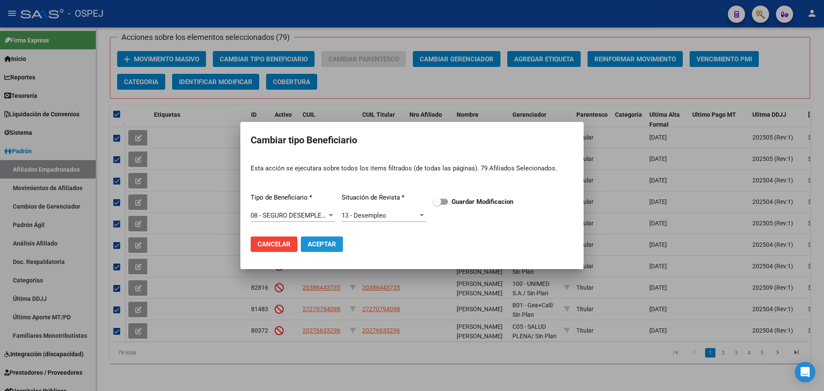
click at [322, 248] on button "Aceptar" at bounding box center [322, 243] width 42 height 15
checkbox input "false"
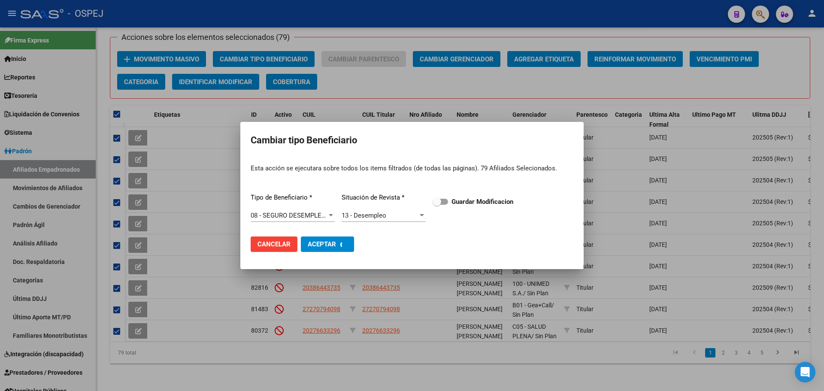
checkbox input "false"
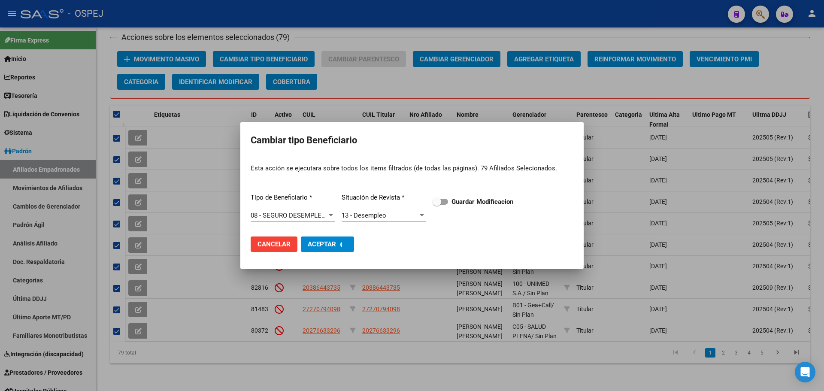
checkbox input "false"
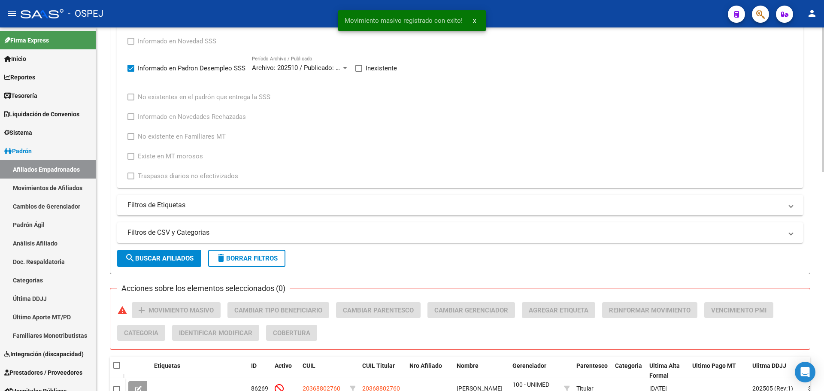
scroll to position [508, 0]
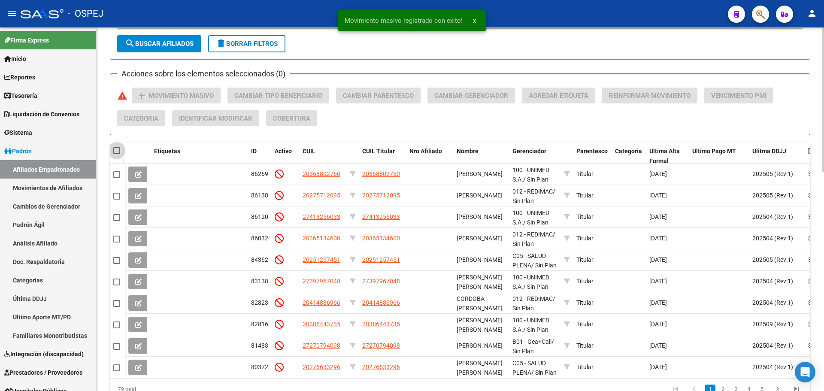
click at [118, 151] on span at bounding box center [116, 150] width 7 height 7
click at [117, 154] on input "checkbox" at bounding box center [116, 154] width 0 height 0
checkbox input "true"
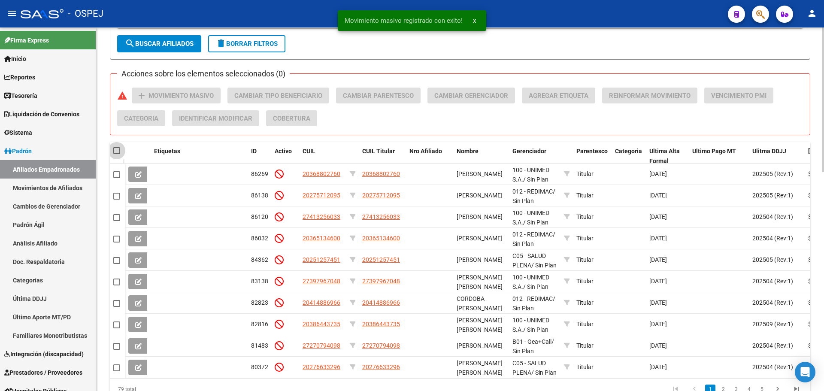
checkbox input "true"
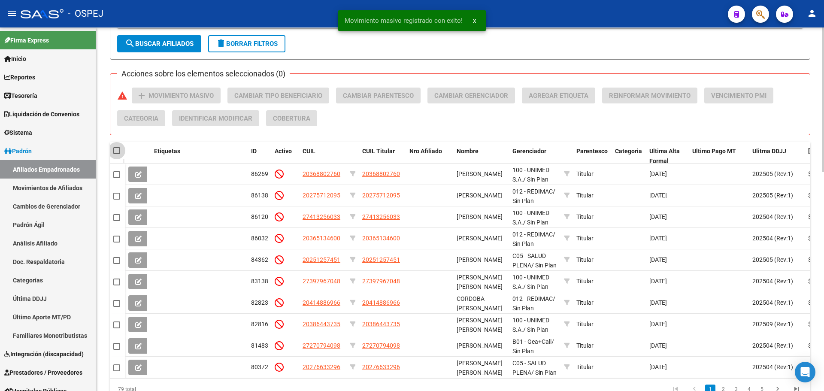
checkbox input "true"
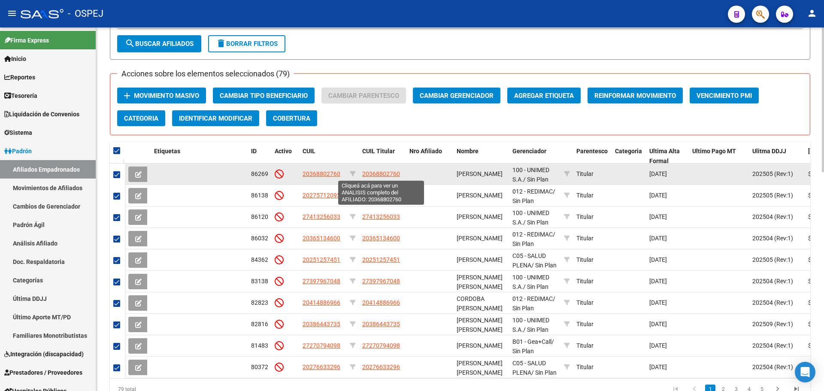
click at [379, 173] on span "20368802760" at bounding box center [381, 173] width 38 height 7
type textarea "20368802760"
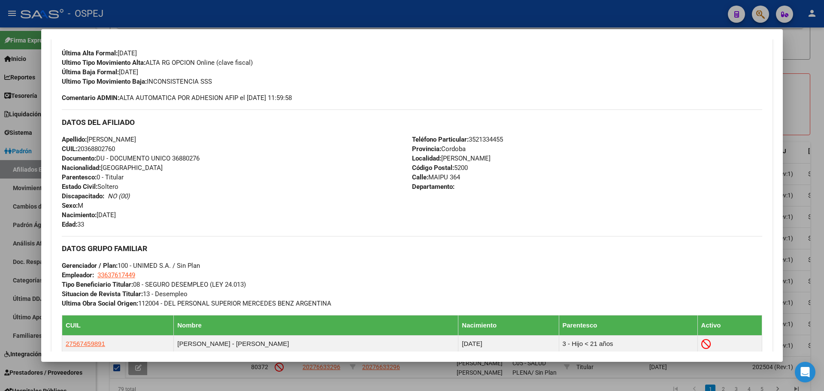
scroll to position [464, 0]
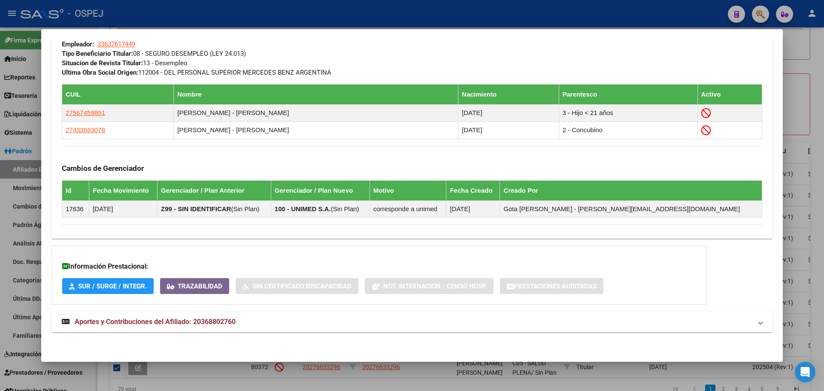
drag, startPoint x: 237, startPoint y: 322, endPoint x: 264, endPoint y: 298, distance: 35.9
click at [241, 312] on mat-expansion-panel-header "Aportes y Contribuciones del Afiliado: 20368802760" at bounding box center [411, 322] width 721 height 21
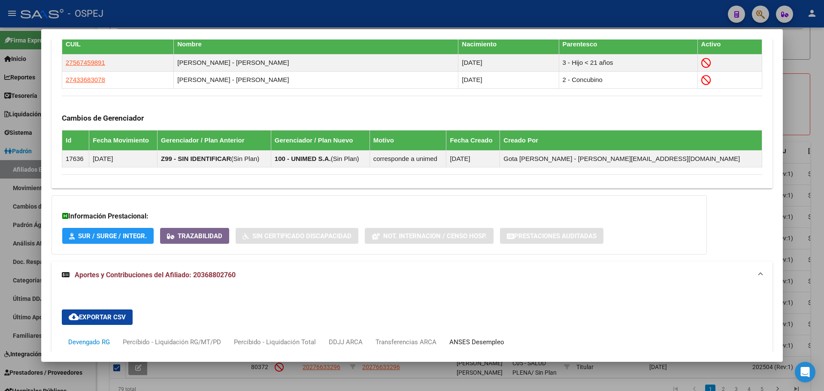
click at [483, 335] on div "ANSES Desempleo" at bounding box center [477, 342] width 68 height 21
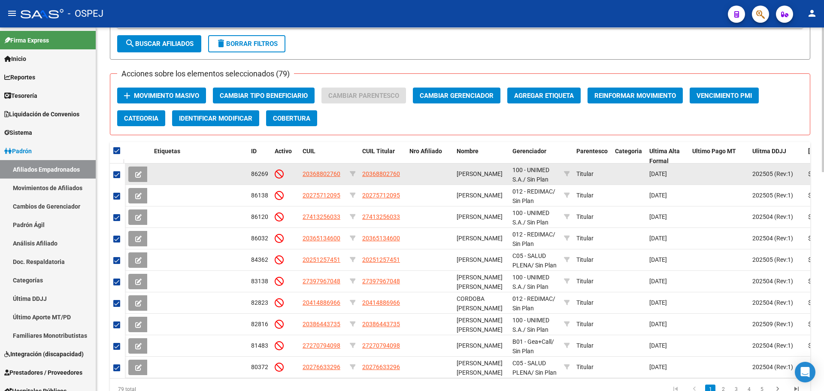
scroll to position [422, 0]
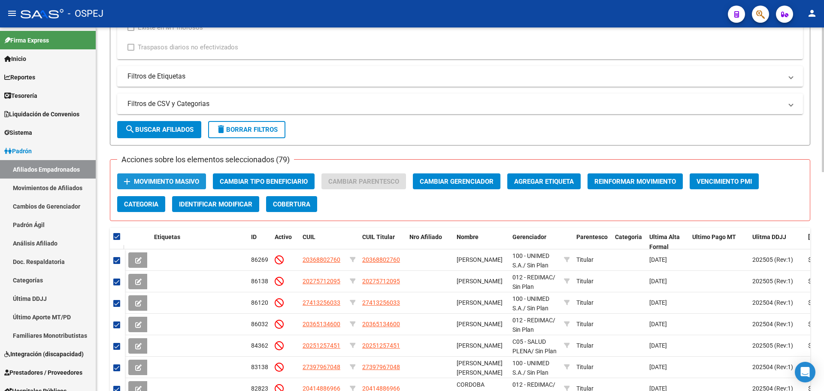
click at [173, 178] on span "Movimiento Masivo" at bounding box center [166, 182] width 65 height 8
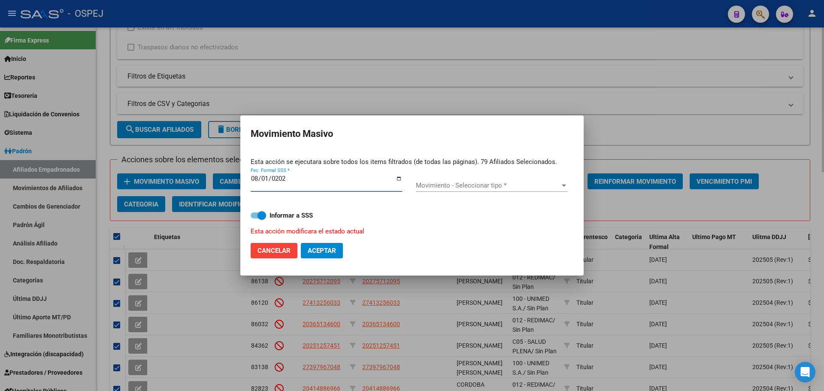
type input "[DATE]"
click at [467, 189] on span "Movimiento - Seleccionar tipo *" at bounding box center [488, 186] width 144 height 8
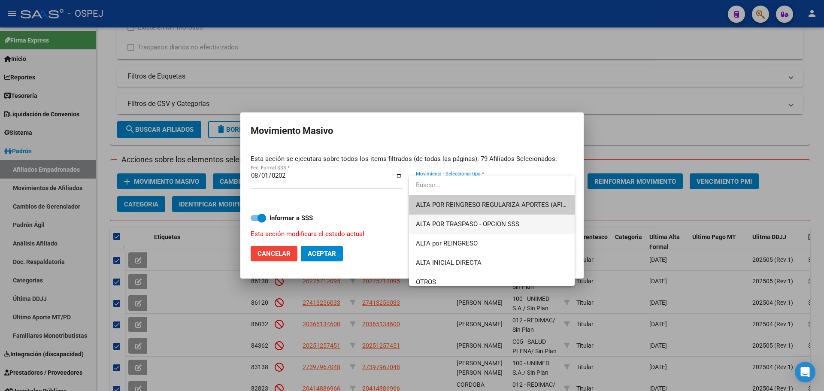
scroll to position [43, 0]
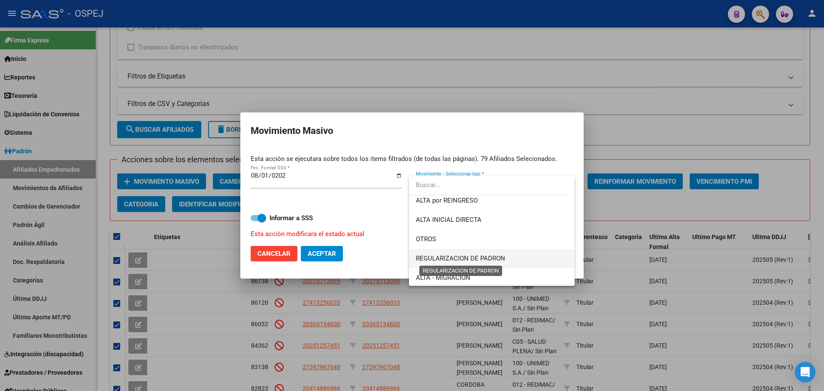
click at [464, 258] on span "REGULARIZACION DE PADRON" at bounding box center [460, 258] width 89 height 8
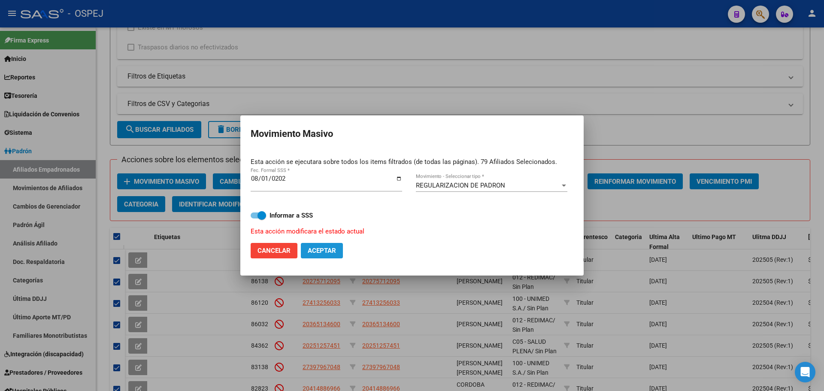
click at [324, 252] on span "Aceptar" at bounding box center [322, 251] width 28 height 8
checkbox input "false"
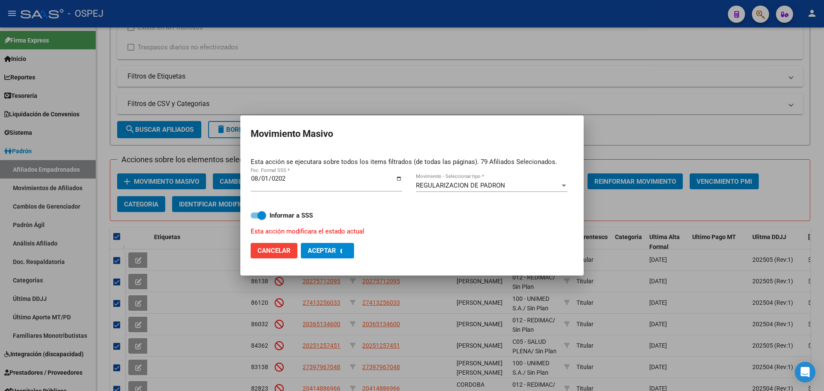
checkbox input "false"
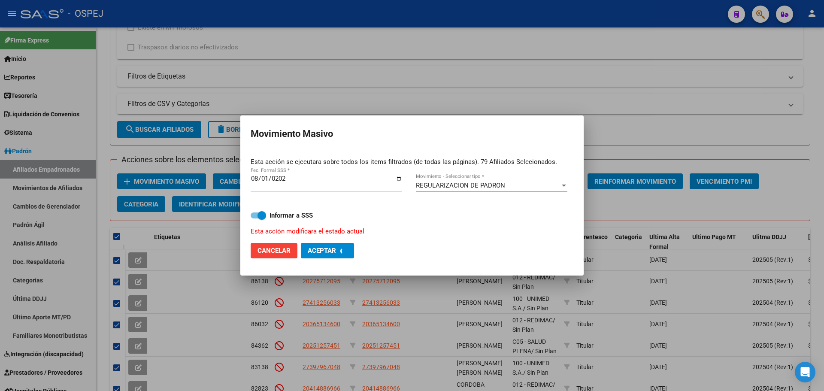
checkbox input "false"
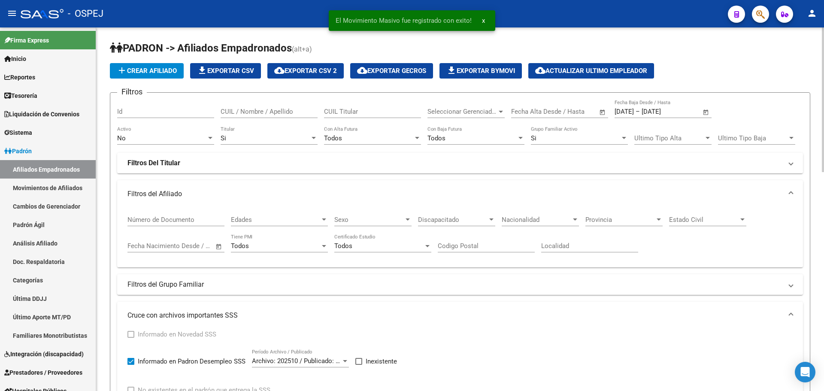
scroll to position [172, 0]
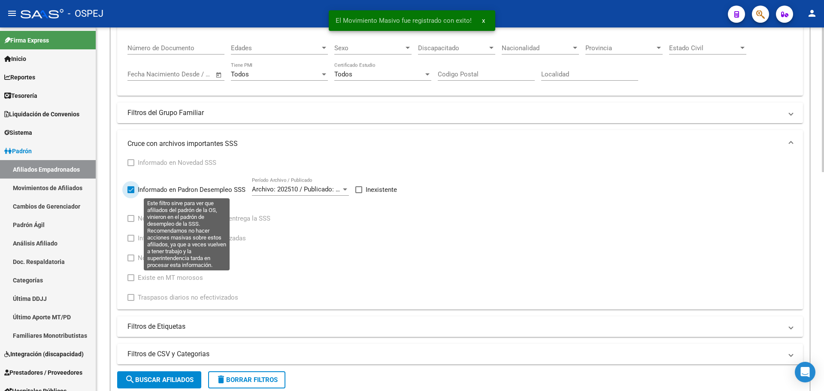
click at [129, 185] on label "Informado en Padron Desempleo SSS" at bounding box center [186, 190] width 118 height 10
click at [130, 193] on input "Informado en Padron Desempleo SSS" at bounding box center [130, 193] width 0 height 0
checkbox input "false"
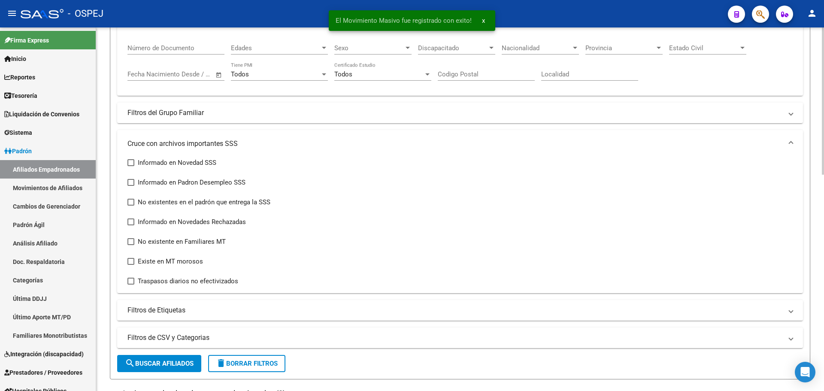
scroll to position [0, 0]
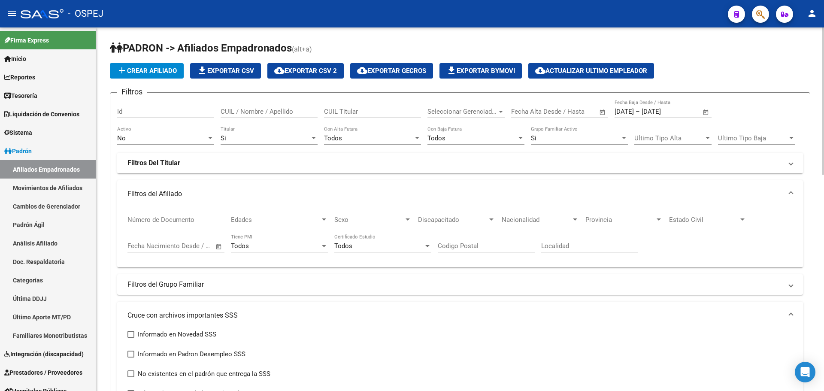
click at [227, 165] on mat-panel-title "Filtros Del Titular" at bounding box center [454, 162] width 655 height 9
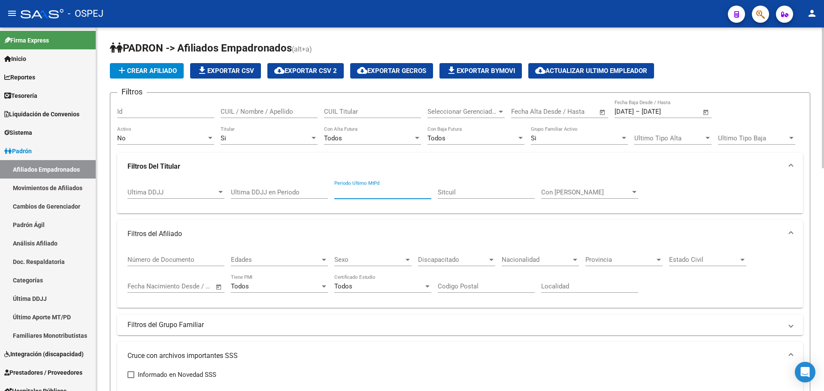
click at [349, 189] on input "Periodo Ultimo MtPd" at bounding box center [382, 192] width 97 height 8
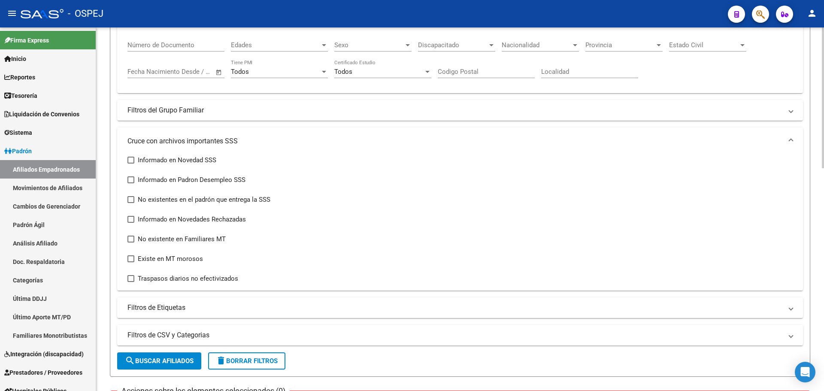
type input "202508"
click at [149, 358] on span "search Buscar Afiliados" at bounding box center [159, 361] width 69 height 8
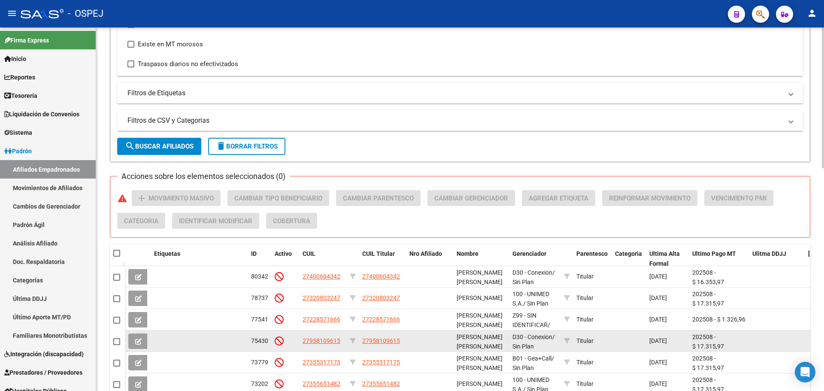
scroll to position [575, 0]
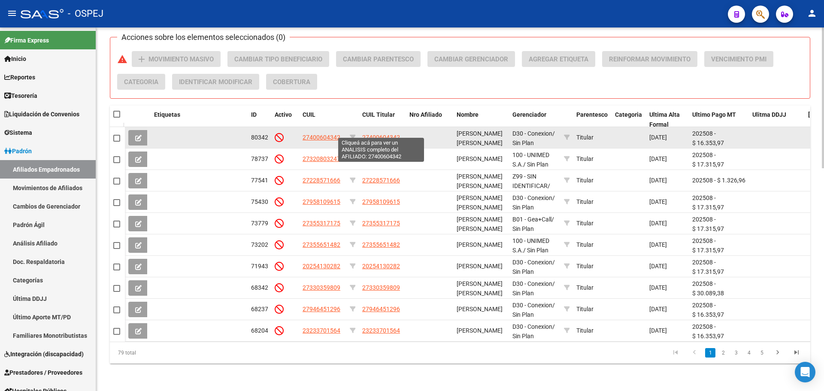
click at [366, 134] on span "27400604342" at bounding box center [381, 137] width 38 height 7
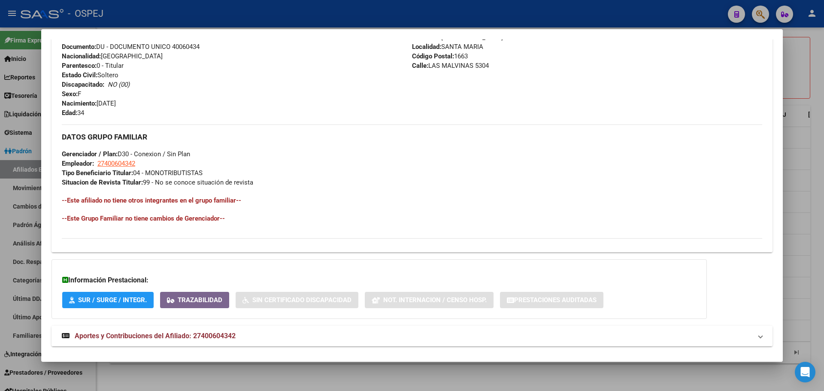
click at [200, 327] on mat-expansion-panel-header "Aportes y Contribuciones del Afiliado: 27400604342" at bounding box center [411, 336] width 721 height 21
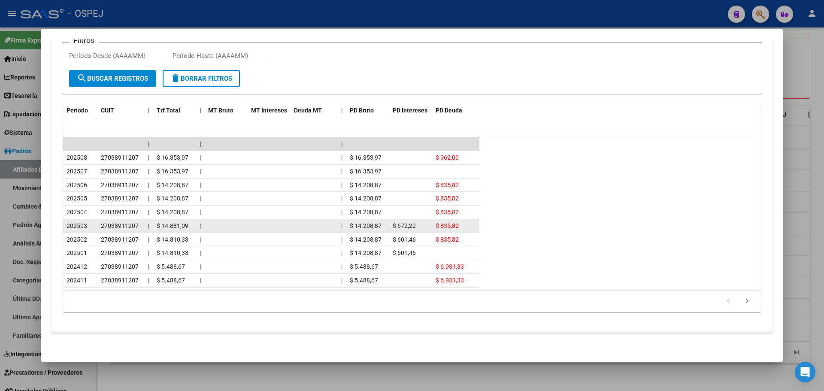
scroll to position [504, 0]
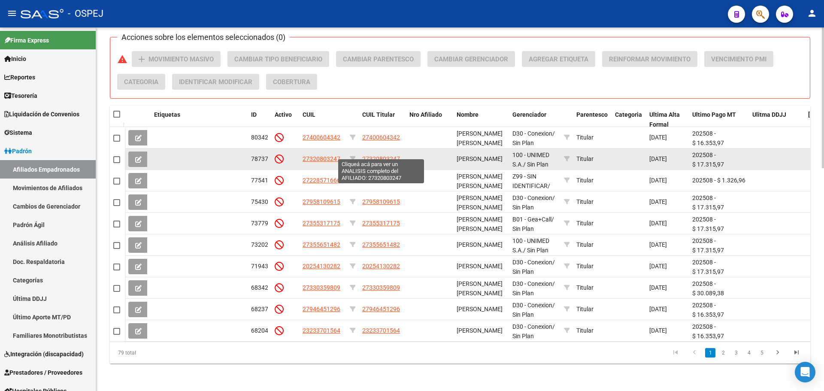
click at [382, 155] on span "27320803247" at bounding box center [381, 158] width 38 height 7
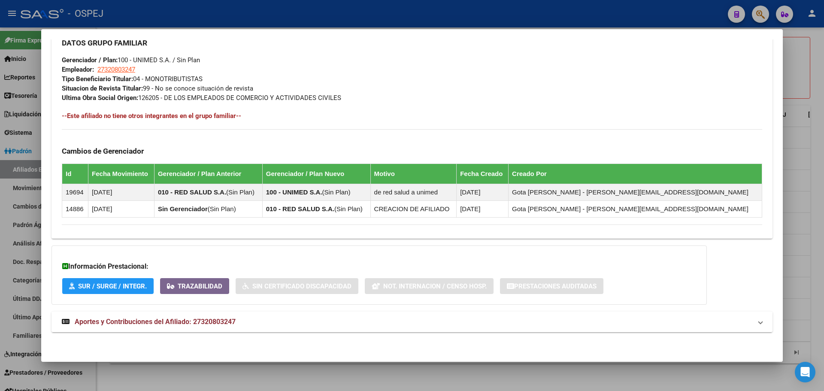
click at [190, 320] on span "Aportes y Contribuciones del Afiliado: 27320803247" at bounding box center [155, 322] width 161 height 8
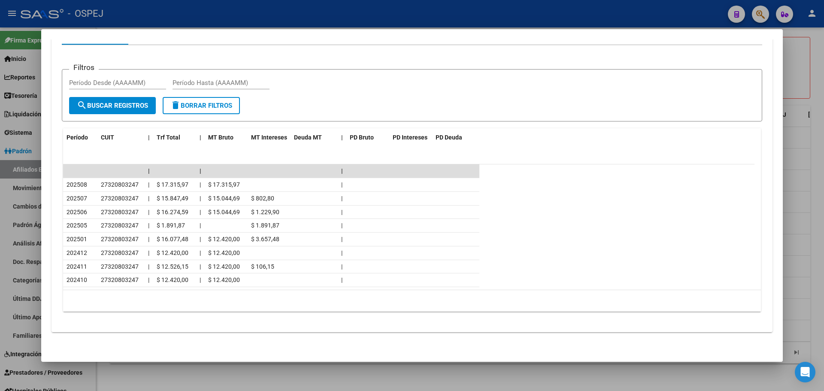
scroll to position [754, 0]
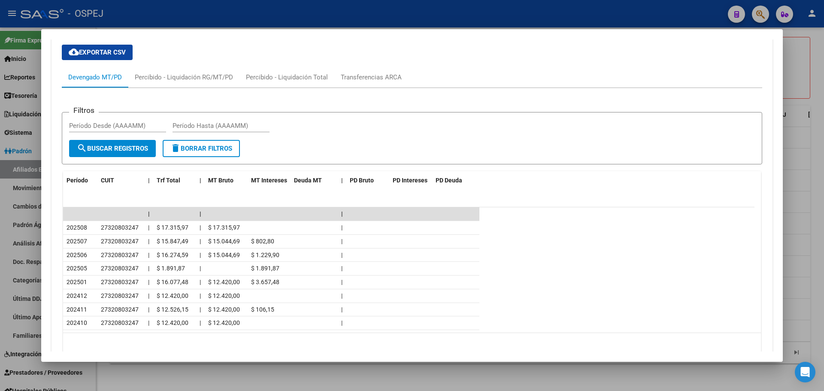
click at [260, 16] on div at bounding box center [412, 195] width 824 height 391
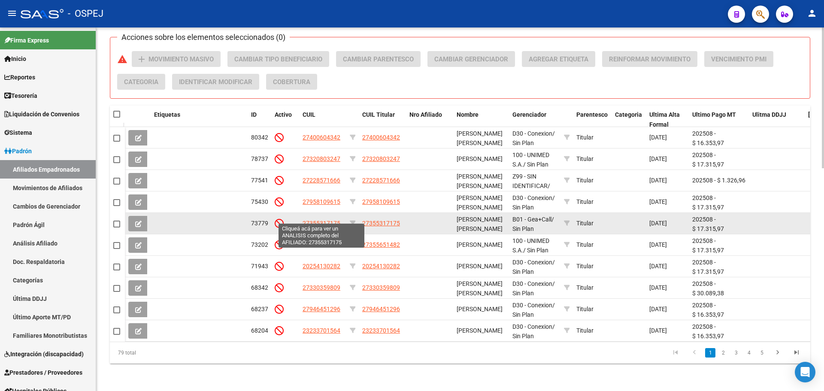
click at [319, 220] on span "27355317175" at bounding box center [322, 223] width 38 height 7
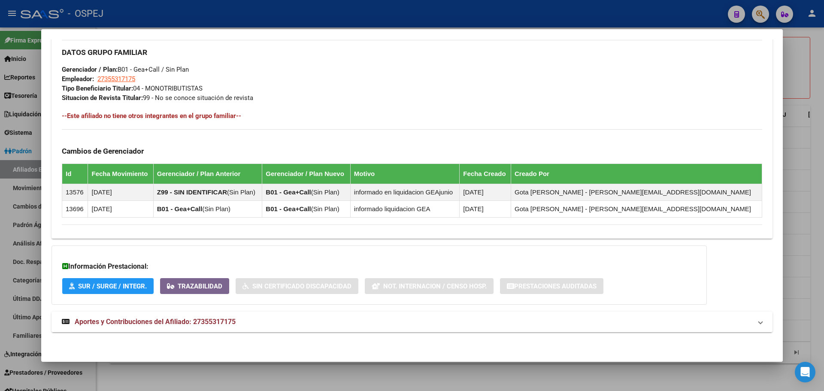
click at [239, 326] on mat-panel-title "Aportes y Contribuciones del Afiliado: 27355317175" at bounding box center [407, 322] width 690 height 10
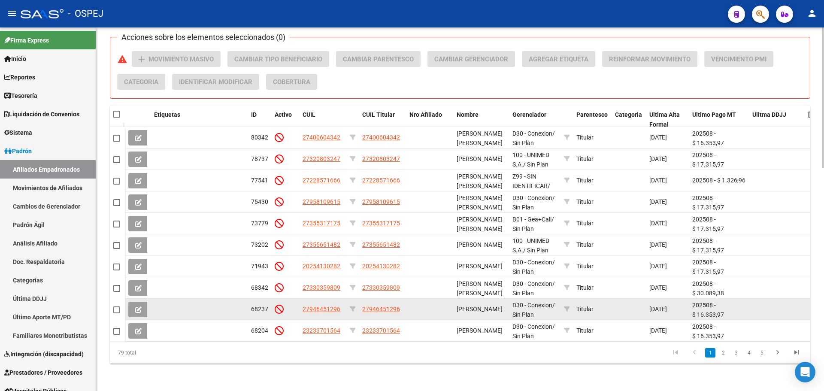
scroll to position [2, 0]
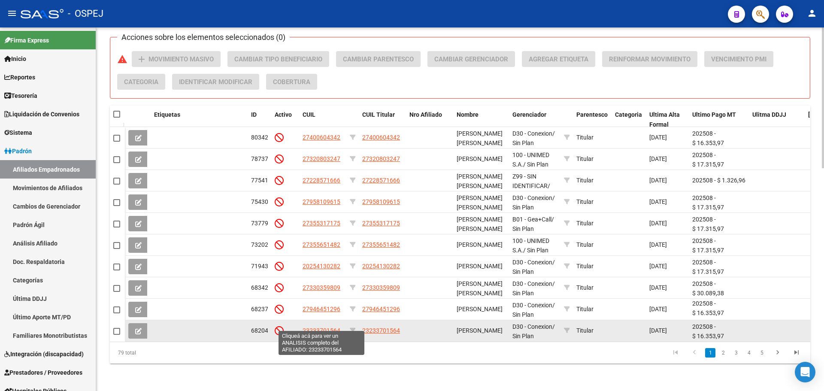
click at [306, 327] on span "23233701564" at bounding box center [322, 330] width 38 height 7
type textarea "23233701564"
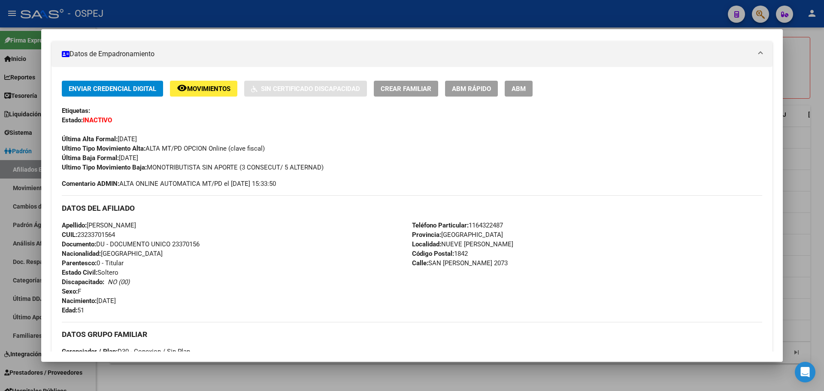
scroll to position [368, 0]
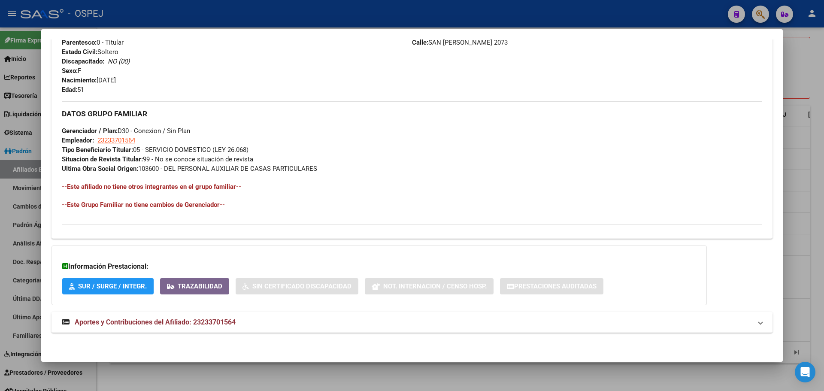
click at [236, 316] on mat-expansion-panel-header "Aportes y Contribuciones del Afiliado: 23233701564" at bounding box center [411, 322] width 721 height 21
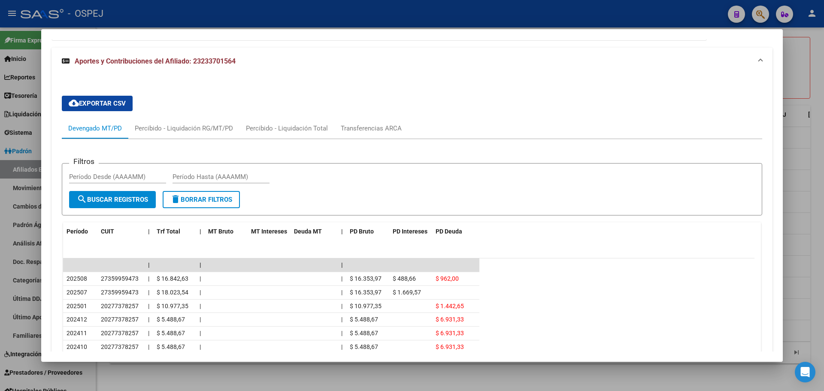
scroll to position [754, 0]
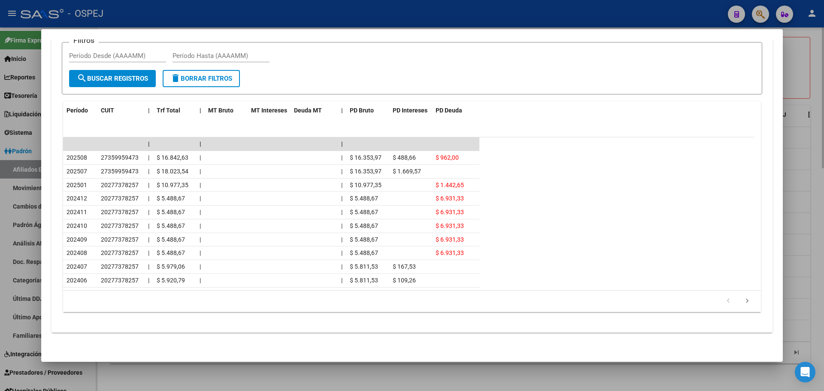
drag, startPoint x: 277, startPoint y: 373, endPoint x: 278, endPoint y: 365, distance: 8.2
click at [277, 368] on div at bounding box center [412, 195] width 824 height 391
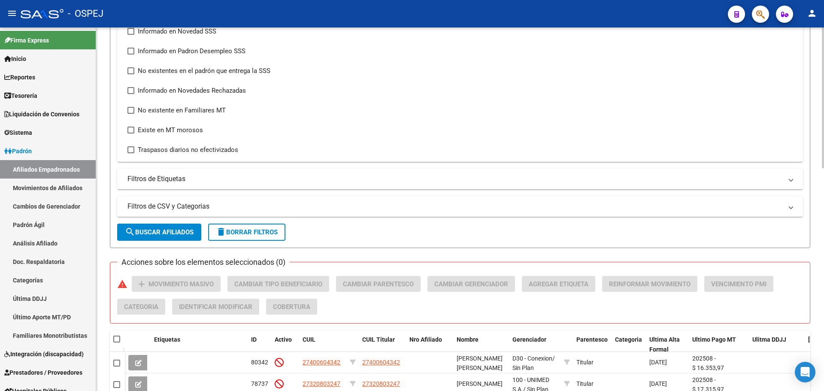
scroll to position [300, 0]
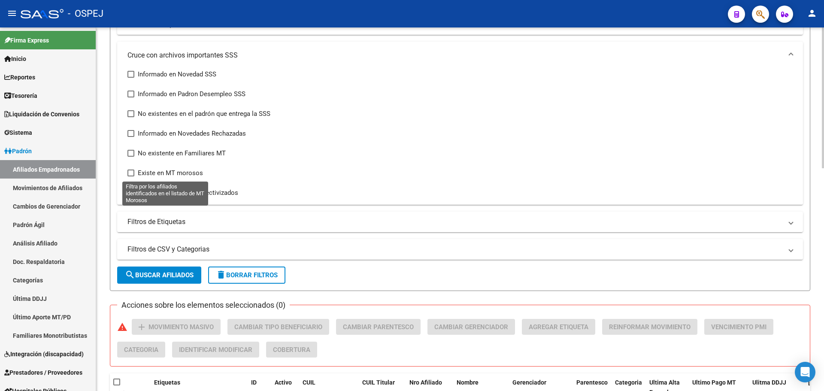
click at [160, 172] on span "Existe en MT morosos" at bounding box center [170, 173] width 65 height 10
click at [131, 176] on input "Existe en MT morosos" at bounding box center [130, 176] width 0 height 0
checkbox input "true"
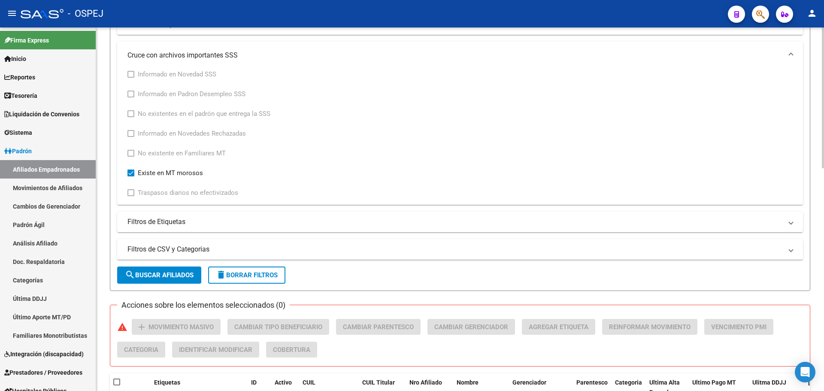
scroll to position [515, 0]
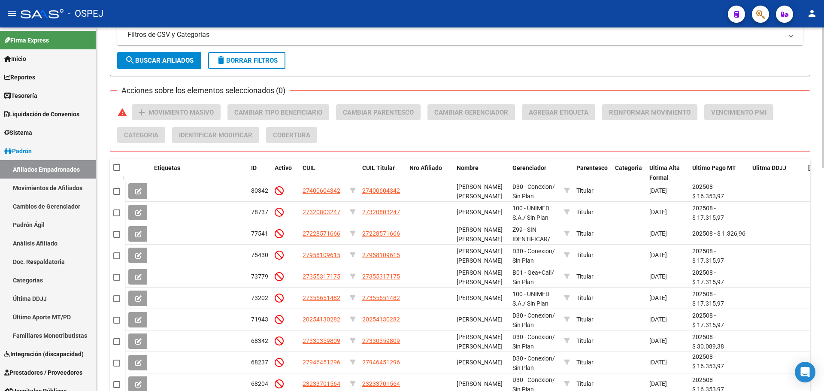
click at [176, 60] on span "search Buscar Afiliados" at bounding box center [159, 61] width 69 height 8
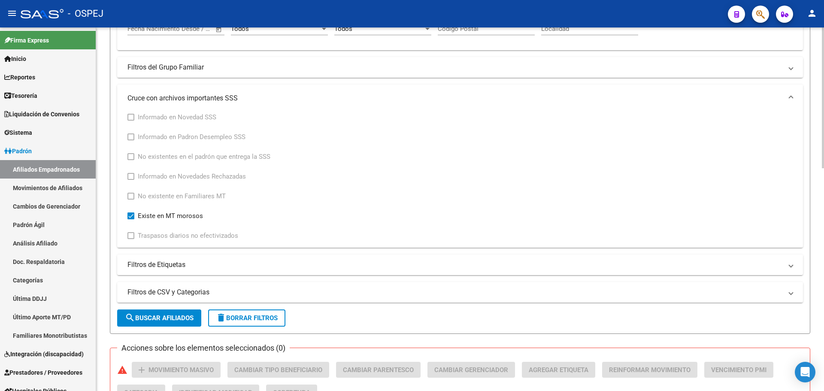
scroll to position [558, 0]
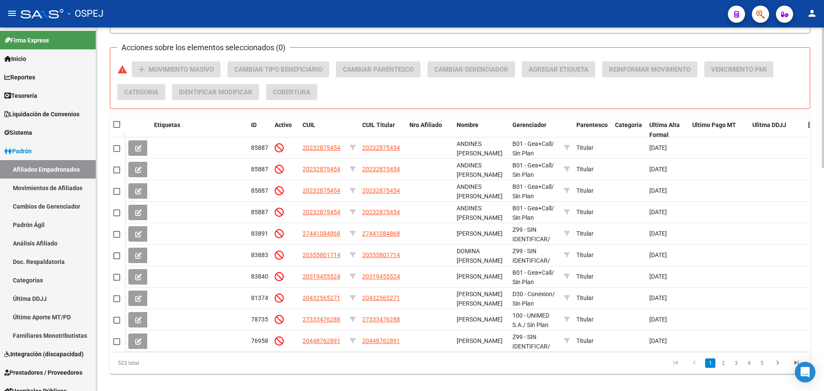
click at [117, 122] on span at bounding box center [116, 124] width 7 height 7
click at [117, 128] on input "checkbox" at bounding box center [116, 128] width 0 height 0
checkbox input "true"
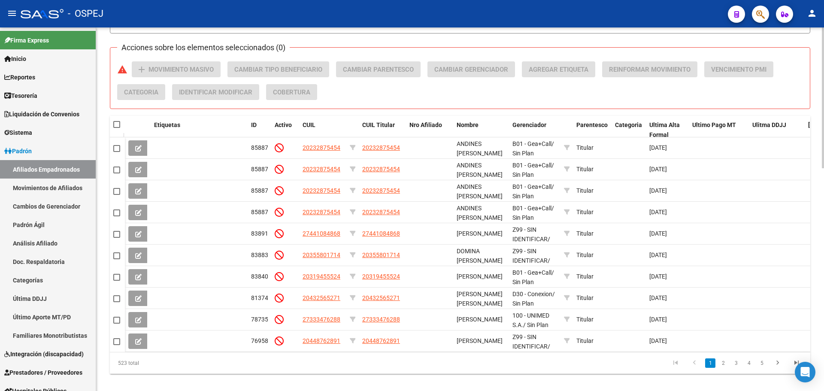
checkbox input "true"
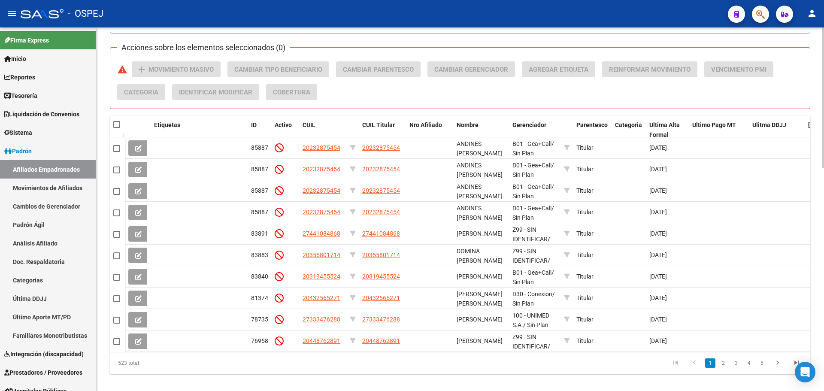
checkbox input "true"
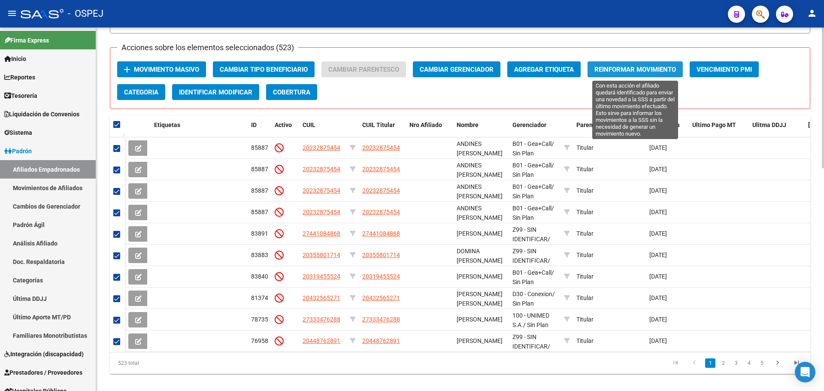
click at [636, 76] on button "Reinformar Movimiento" at bounding box center [634, 69] width 95 height 16
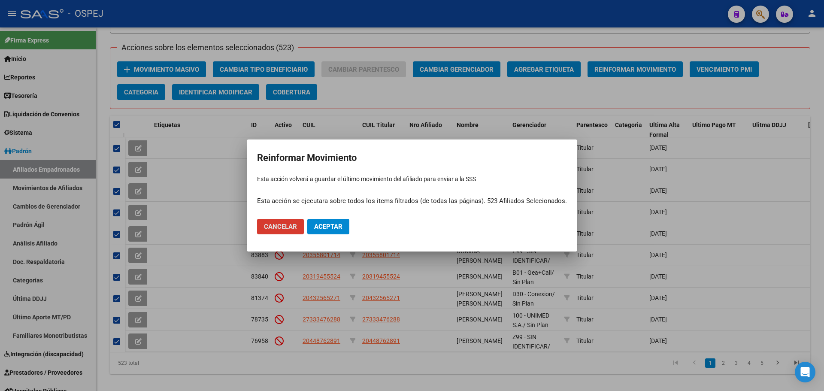
click at [330, 229] on span "Aceptar" at bounding box center [328, 227] width 28 height 8
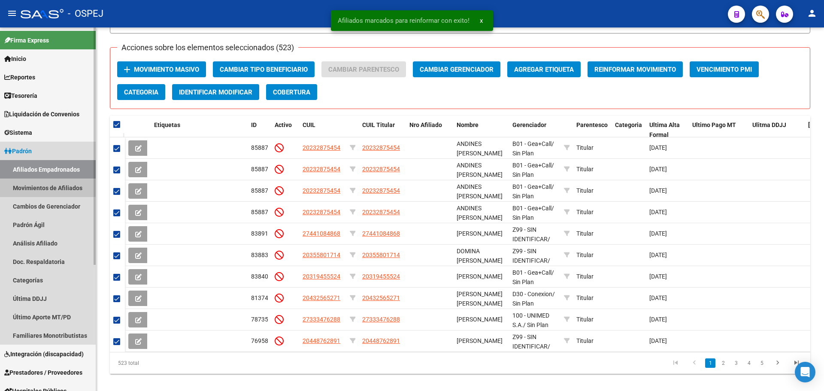
click at [48, 185] on link "Movimientos de Afiliados" at bounding box center [48, 188] width 96 height 18
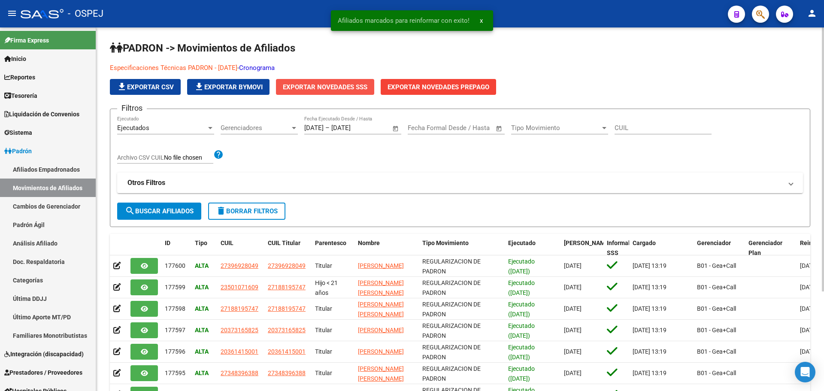
click at [345, 85] on span "Exportar Novedades SSS" at bounding box center [325, 87] width 85 height 8
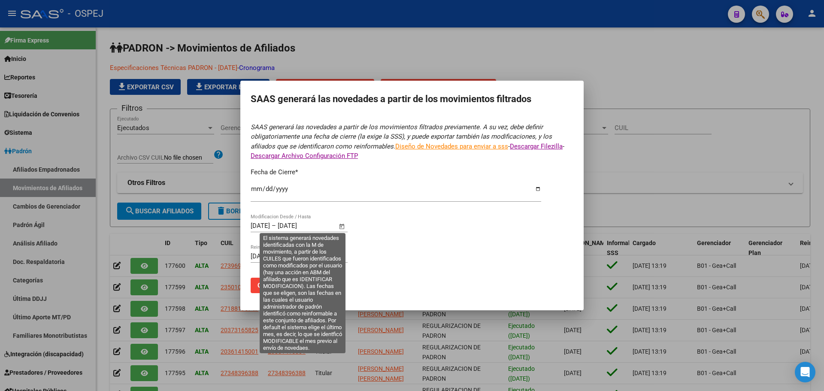
click at [342, 225] on span "Open calendar" at bounding box center [342, 226] width 21 height 21
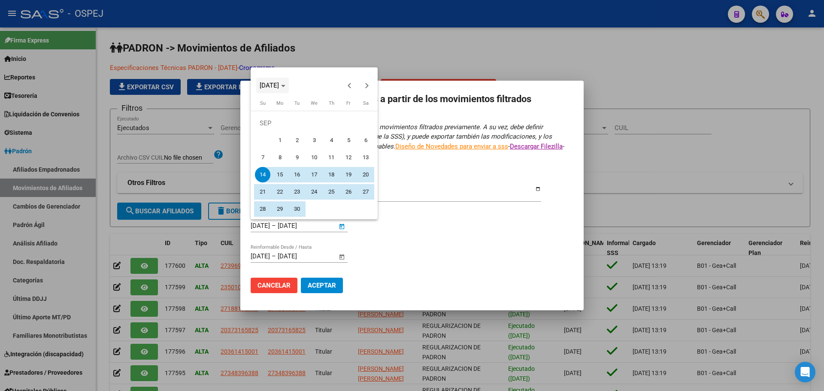
click at [279, 83] on span "[DATE]" at bounding box center [269, 86] width 19 height 8
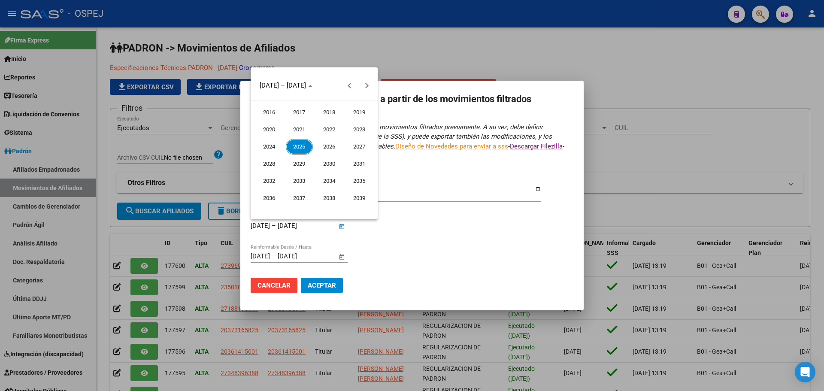
click at [277, 106] on span "2016" at bounding box center [269, 112] width 27 height 15
click at [277, 127] on span "JAN" at bounding box center [269, 129] width 27 height 15
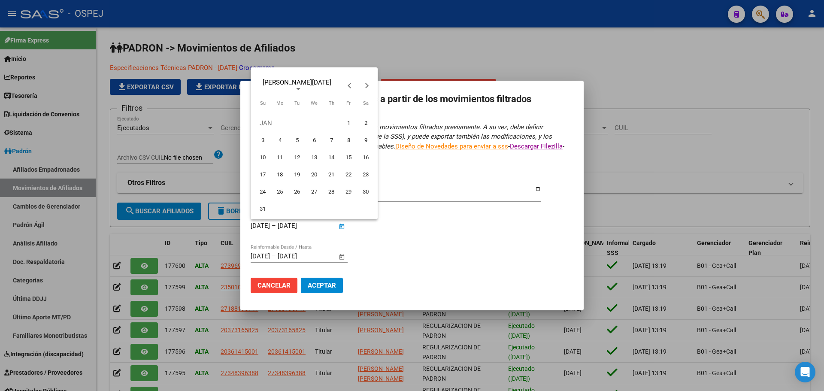
drag, startPoint x: 348, startPoint y: 123, endPoint x: 230, endPoint y: 104, distance: 119.2
click at [339, 121] on tr "[PERSON_NAME][DATE] 2" at bounding box center [314, 123] width 120 height 17
click at [272, 86] on span "[PERSON_NAME][DATE]" at bounding box center [297, 83] width 69 height 8
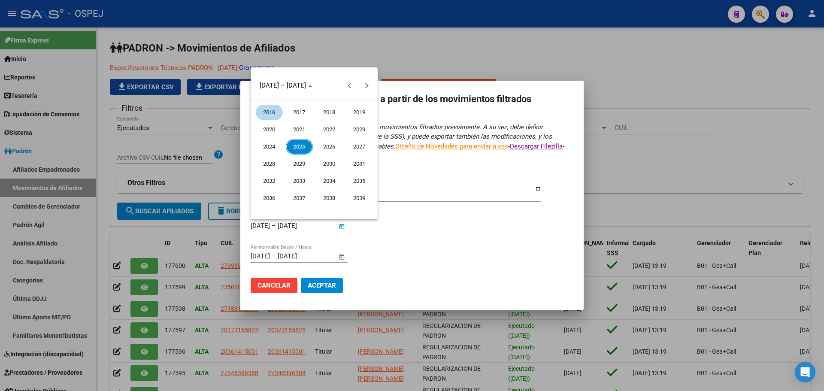
click at [269, 113] on span "2016" at bounding box center [269, 112] width 27 height 15
click at [276, 130] on span "JAN" at bounding box center [269, 129] width 27 height 15
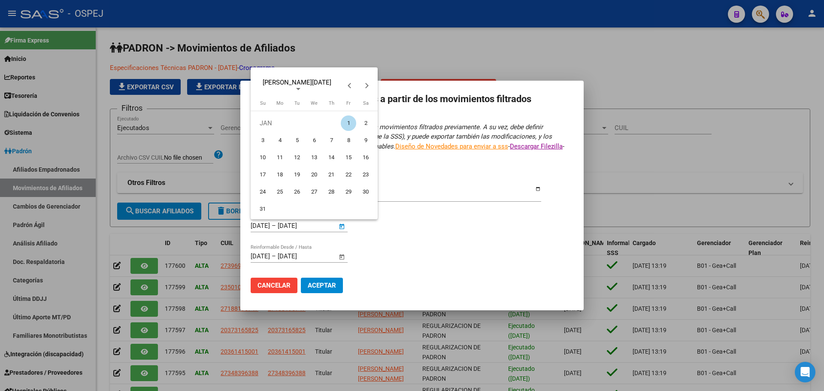
click at [351, 124] on span "1" at bounding box center [348, 122] width 15 height 15
type input "[DATE]"
click at [291, 89] on span "Choose month and year" at bounding box center [297, 85] width 82 height 21
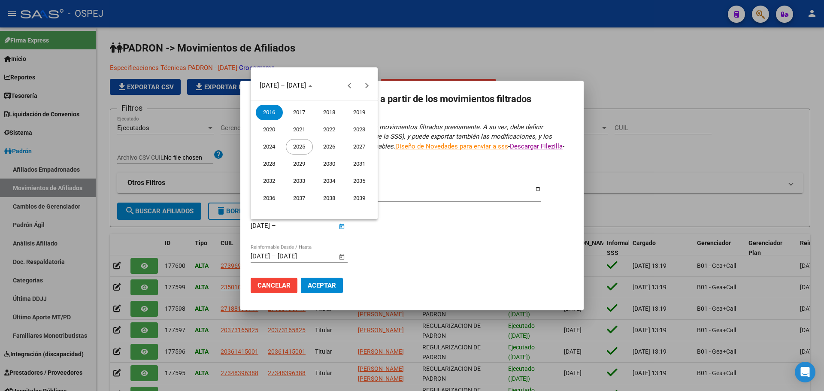
click at [301, 150] on span "2025" at bounding box center [299, 146] width 27 height 15
click at [300, 169] on span "OCT" at bounding box center [299, 163] width 27 height 15
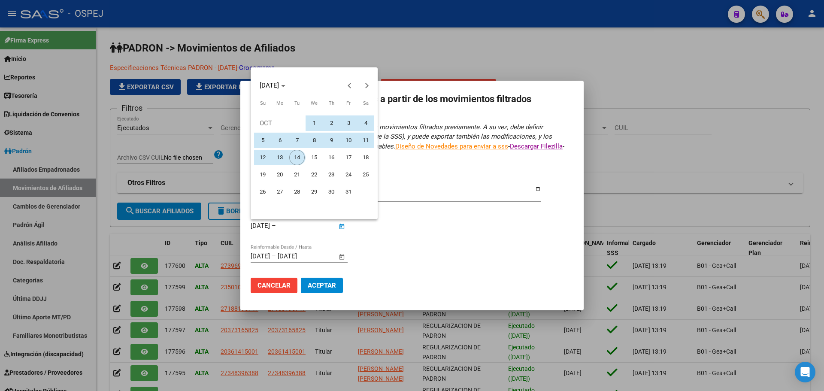
click at [300, 157] on span "14" at bounding box center [296, 157] width 15 height 15
type input "[DATE]"
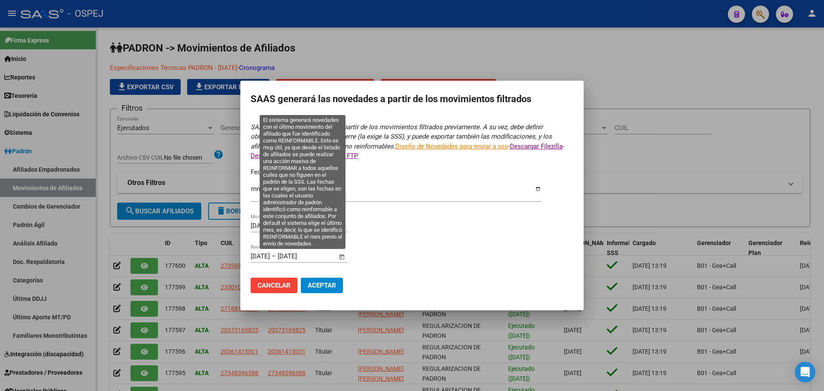
click at [340, 257] on span "Open calendar" at bounding box center [342, 256] width 21 height 21
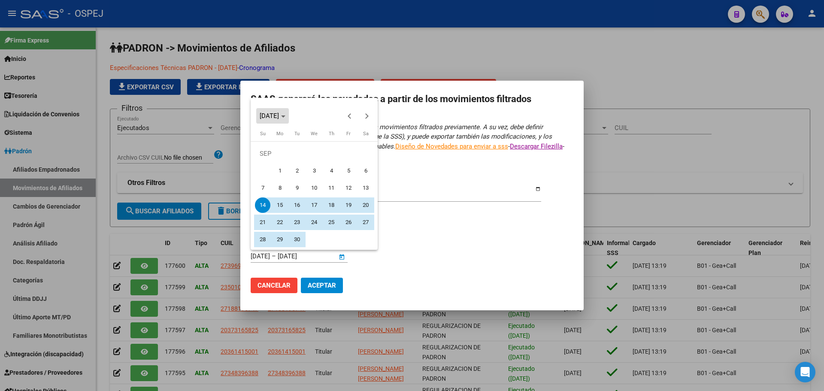
click at [279, 117] on span "[DATE]" at bounding box center [269, 116] width 19 height 8
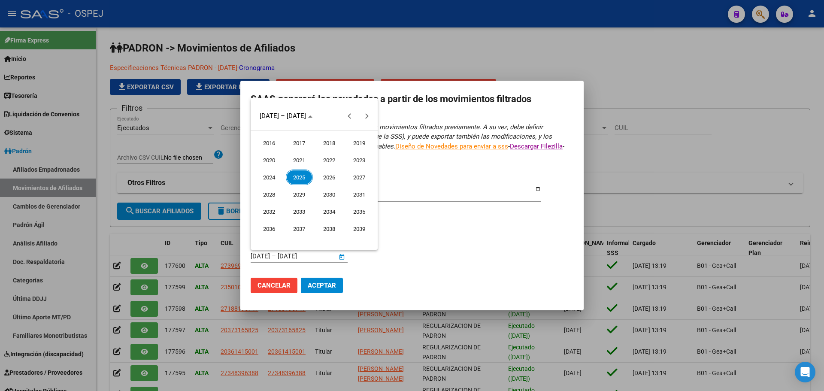
click at [265, 143] on span "2016" at bounding box center [269, 142] width 27 height 15
click at [269, 166] on span "JAN" at bounding box center [269, 159] width 27 height 15
click at [350, 145] on button "1" at bounding box center [348, 153] width 17 height 17
type input "[DATE]"
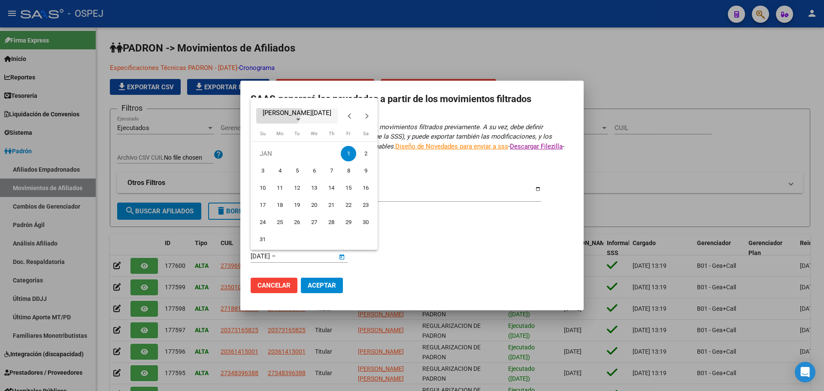
drag, startPoint x: 271, startPoint y: 108, endPoint x: 284, endPoint y: 108, distance: 12.9
click at [271, 109] on span "Choose month and year" at bounding box center [297, 116] width 82 height 21
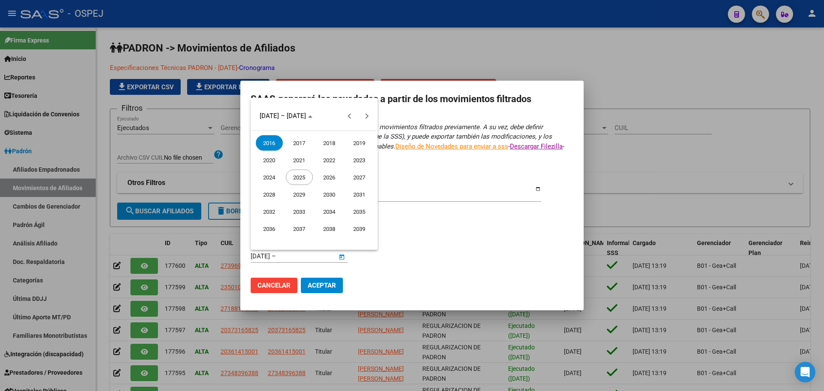
click at [294, 176] on span "2025" at bounding box center [299, 177] width 27 height 15
click at [297, 191] on span "OCT" at bounding box center [299, 194] width 27 height 15
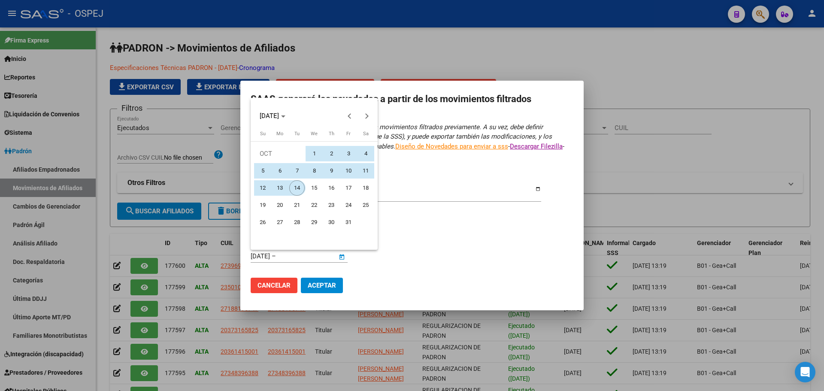
click at [294, 191] on span "14" at bounding box center [296, 187] width 15 height 15
type input "[DATE]"
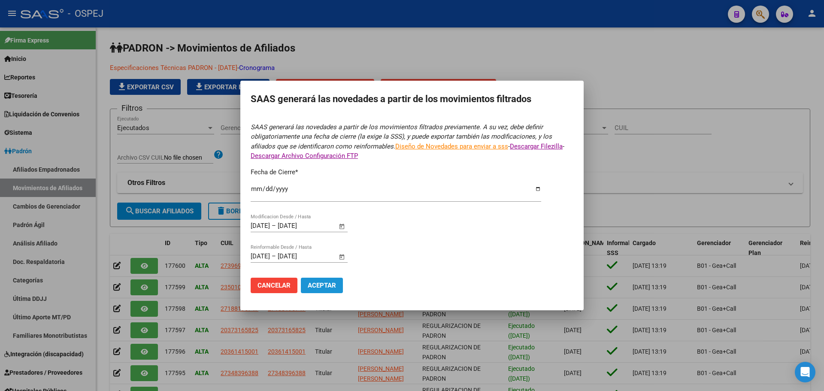
click at [330, 285] on span "Aceptar" at bounding box center [322, 286] width 28 height 8
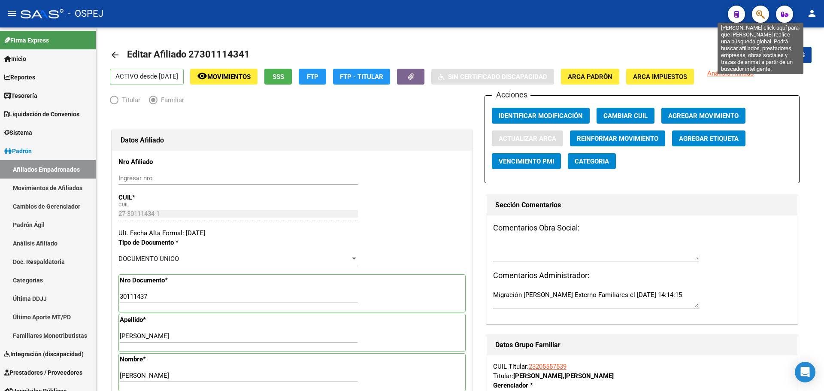
click at [760, 17] on icon "button" at bounding box center [760, 14] width 9 height 10
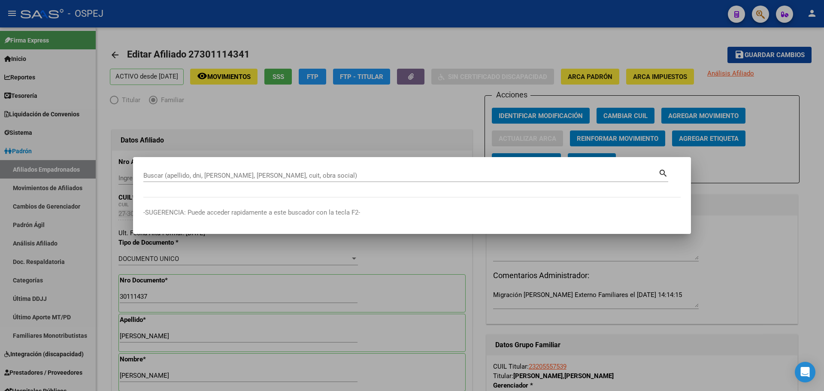
click at [592, 130] on div at bounding box center [412, 195] width 824 height 391
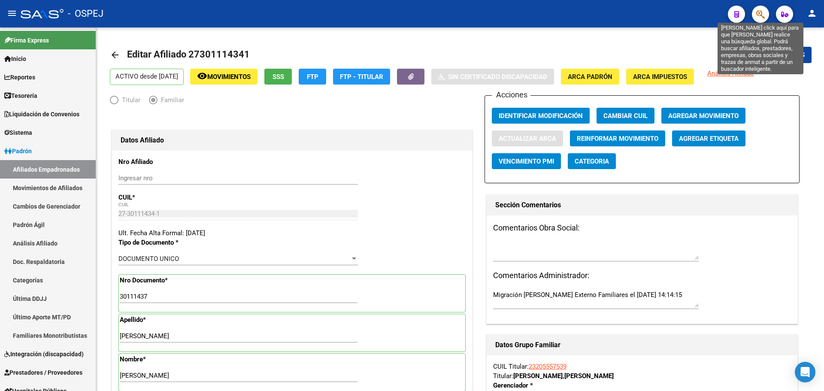
click at [763, 16] on icon "button" at bounding box center [760, 14] width 9 height 10
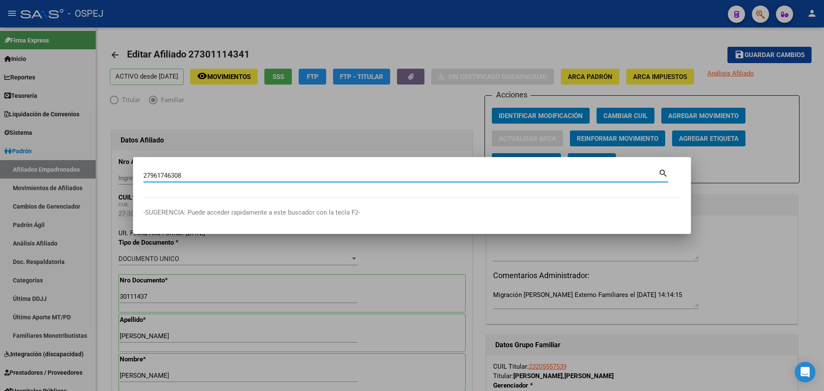
type input "27961746308"
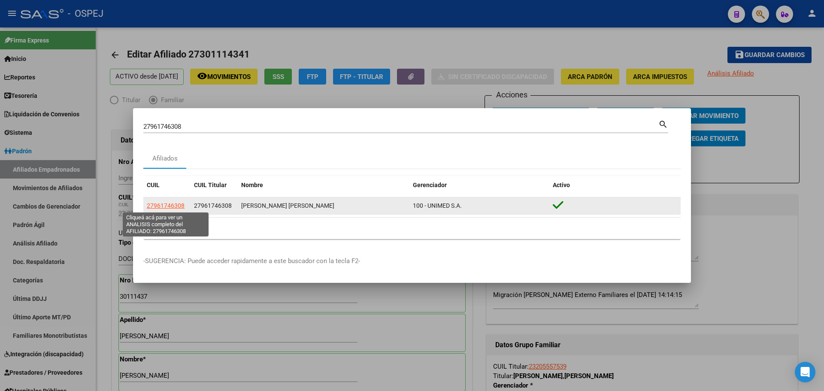
click at [159, 203] on span "27961746308" at bounding box center [166, 205] width 38 height 7
type textarea "27961746308"
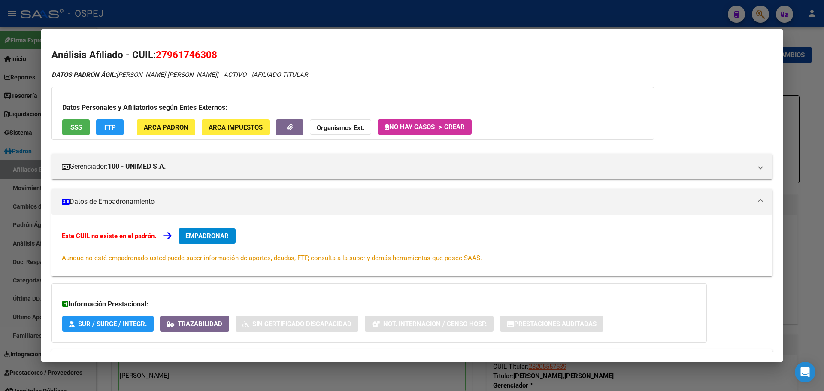
scroll to position [38, 0]
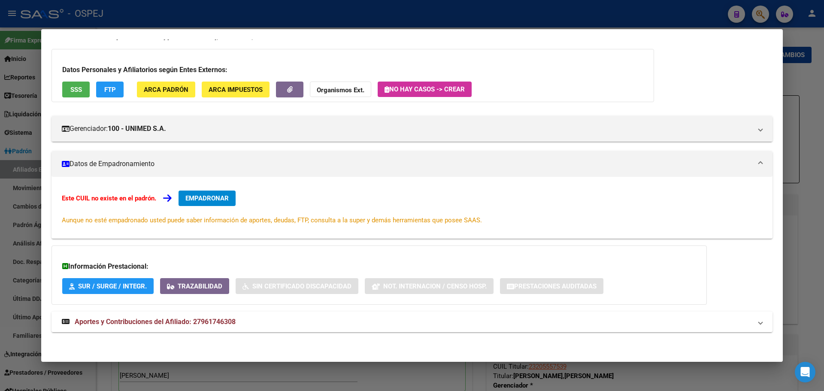
click at [204, 203] on button "EMPADRONAR" at bounding box center [207, 198] width 57 height 15
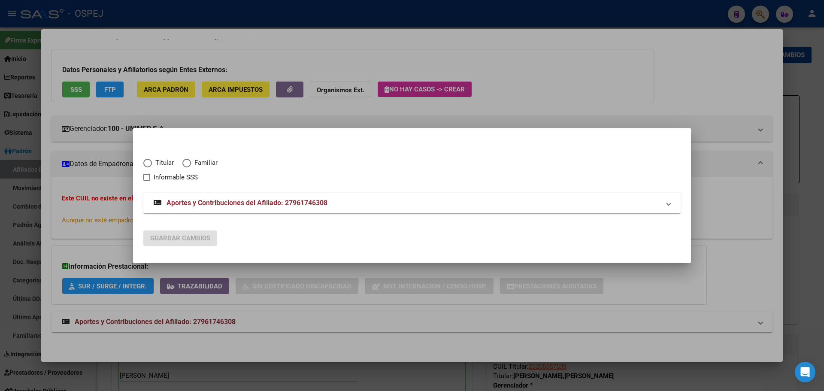
click at [236, 113] on div at bounding box center [412, 195] width 824 height 391
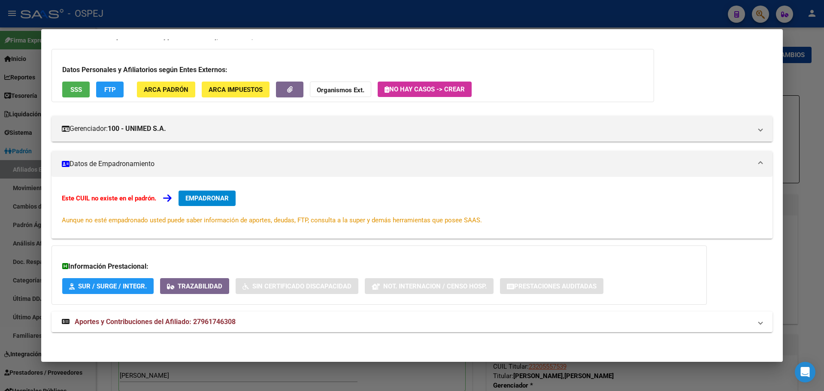
drag, startPoint x: 221, startPoint y: 304, endPoint x: 221, endPoint y: 315, distance: 11.2
click at [221, 304] on div "Información Prestacional: SUR / SURGE / INTEGR. Trazabilidad Sin Certificado Di…" at bounding box center [378, 274] width 655 height 59
click at [221, 316] on mat-expansion-panel-header "Aportes y Contribuciones del Afiliado: 27961746308" at bounding box center [411, 322] width 721 height 21
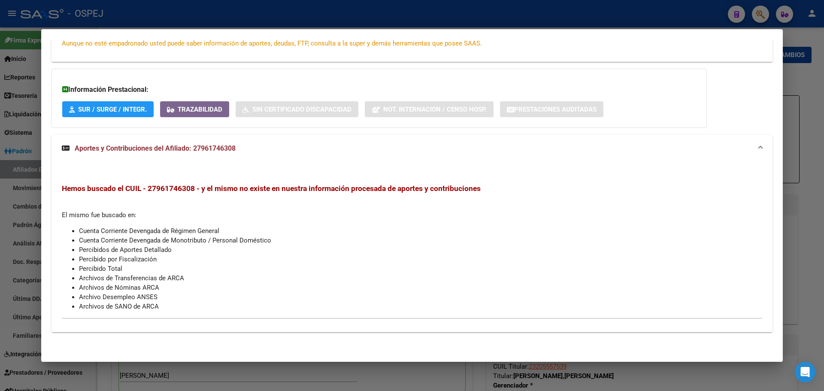
scroll to position [0, 0]
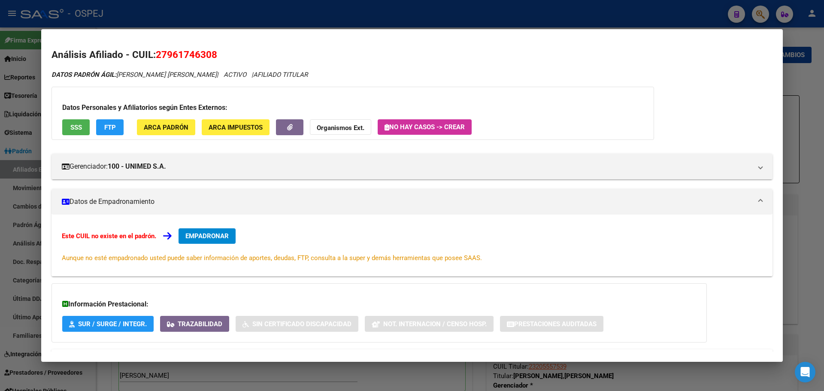
click at [194, 244] on div "Este CUIL no existe en el padrón. EMPADRONAR Aunque no esté empadronado usted p…" at bounding box center [412, 245] width 700 height 34
click at [69, 130] on button "SSS" at bounding box center [75, 127] width 27 height 16
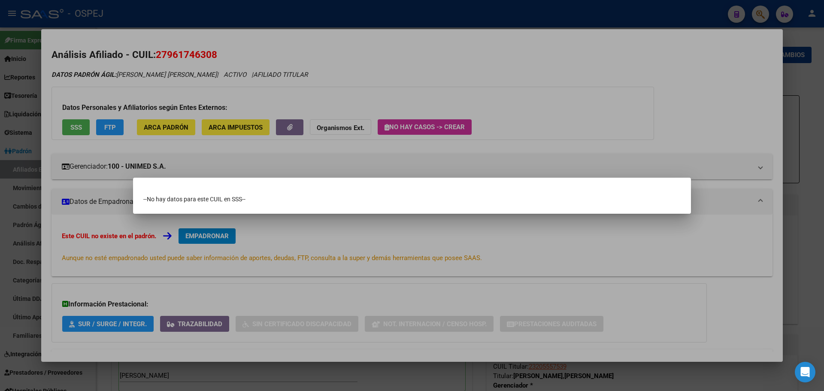
click at [316, 74] on div at bounding box center [412, 195] width 824 height 391
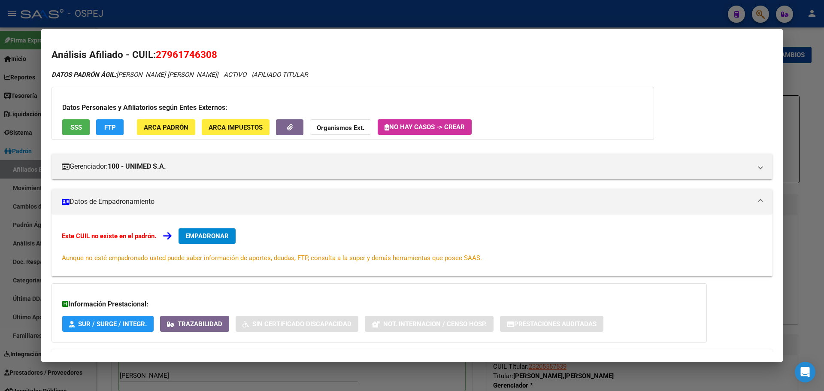
click at [115, 135] on button "FTP" at bounding box center [109, 127] width 27 height 16
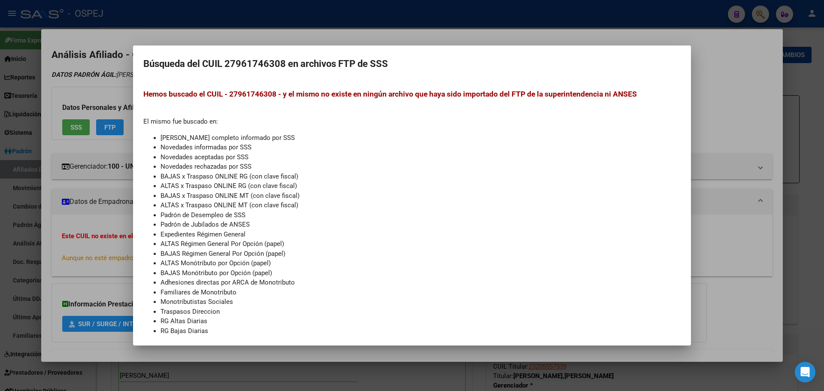
click at [368, 47] on mat-dialog-container "Búsqueda del CUIL 27961746308 en archivos FTP de SSS Hemos buscado el CUIL - 27…" at bounding box center [412, 195] width 558 height 300
click at [366, 36] on div at bounding box center [412, 195] width 824 height 391
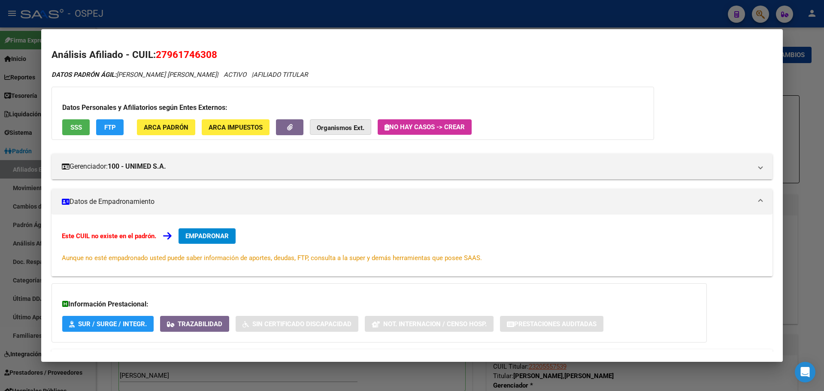
click at [358, 130] on strong "Organismos Ext." at bounding box center [341, 128] width 48 height 8
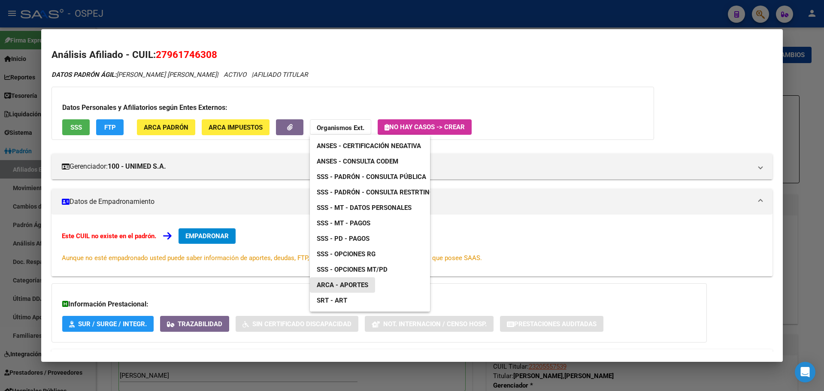
click at [365, 286] on span "ARCA - Aportes" at bounding box center [342, 285] width 51 height 8
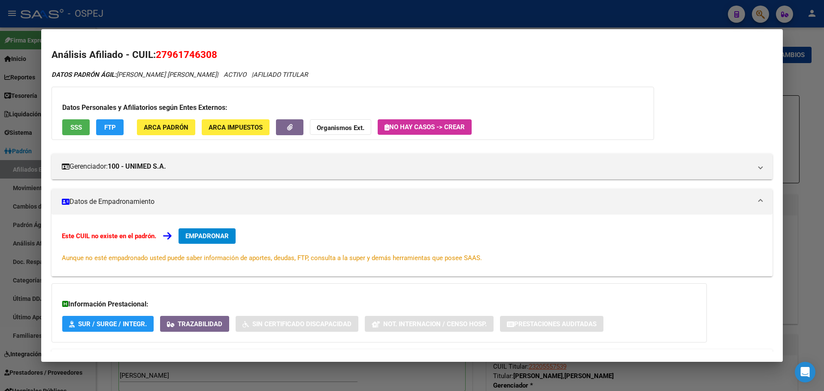
click at [96, 128] on div "Datos Personales y Afiliatorios según Entes Externos: SSS FTP ARCA Padrón ARCA …" at bounding box center [352, 113] width 602 height 53
click at [99, 128] on button "FTP" at bounding box center [109, 127] width 27 height 16
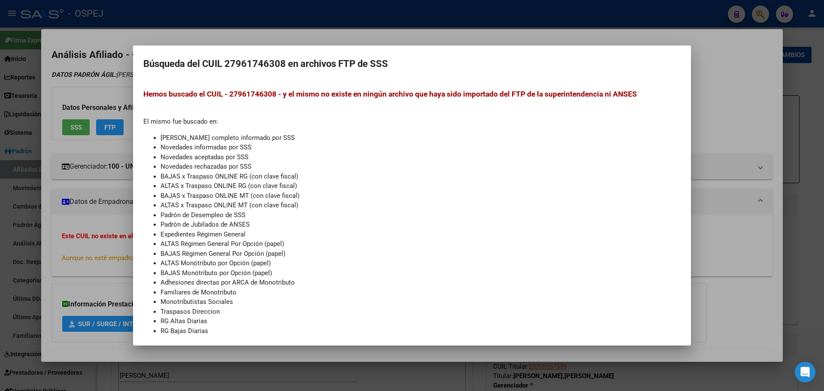
click at [97, 98] on div at bounding box center [412, 195] width 824 height 391
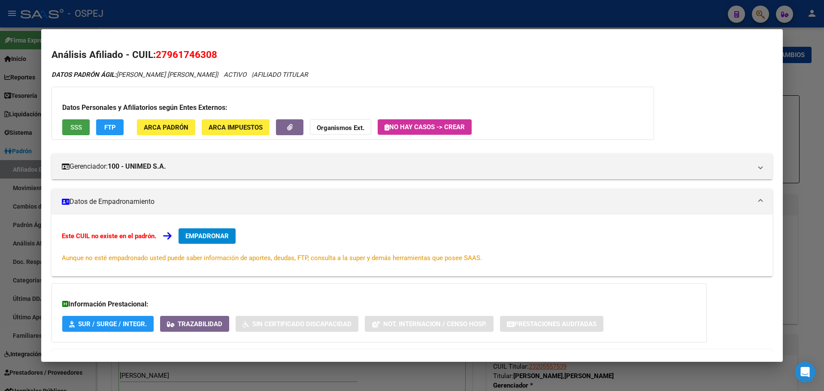
click at [76, 128] on span "SSS" at bounding box center [76, 128] width 12 height 8
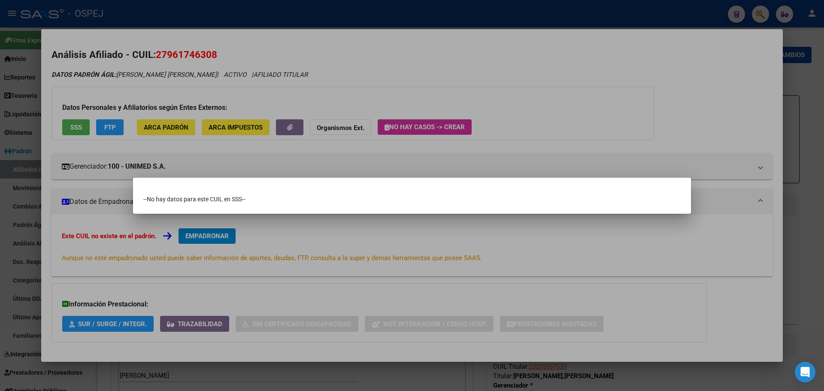
click at [203, 73] on div at bounding box center [412, 195] width 824 height 391
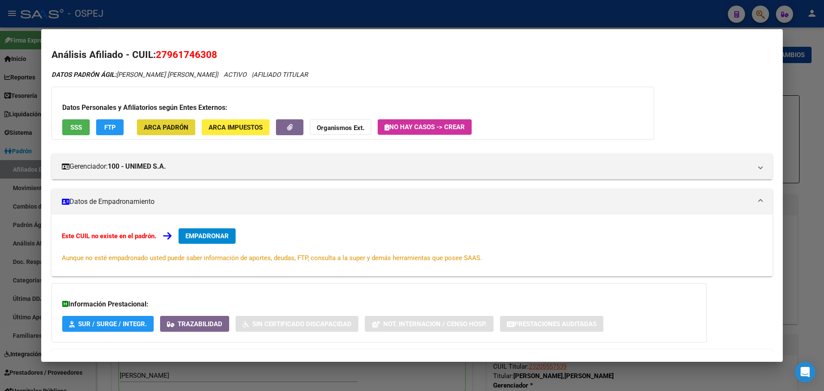
click at [178, 128] on span "ARCA Padrón" at bounding box center [166, 128] width 45 height 8
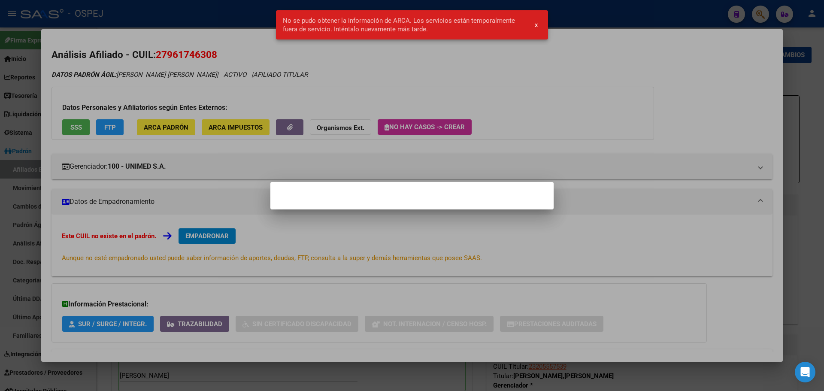
click at [270, 104] on div at bounding box center [412, 195] width 824 height 391
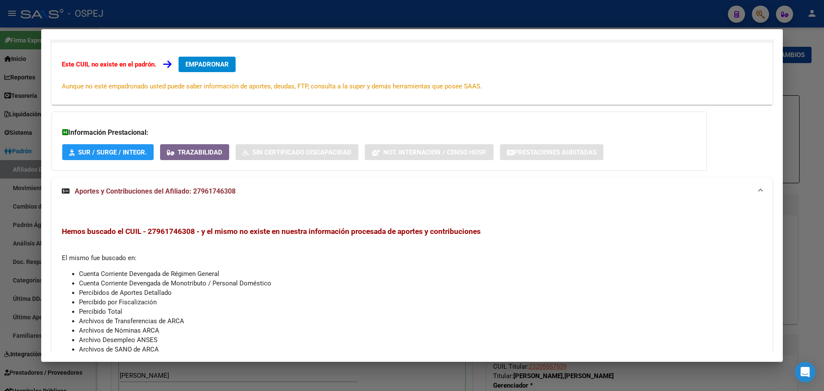
scroll to position [215, 0]
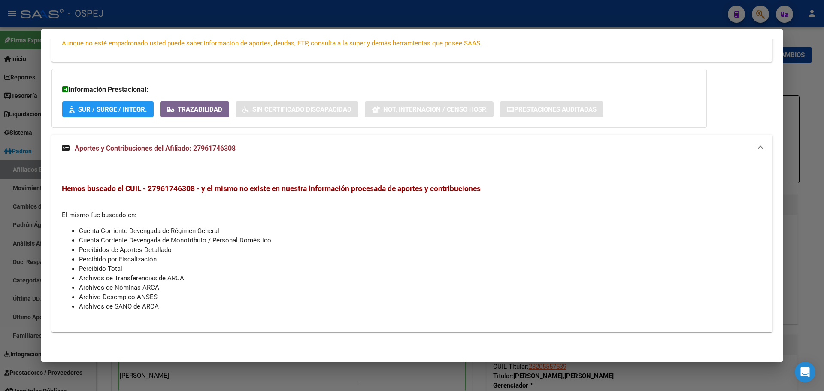
click at [281, 13] on div at bounding box center [412, 195] width 824 height 391
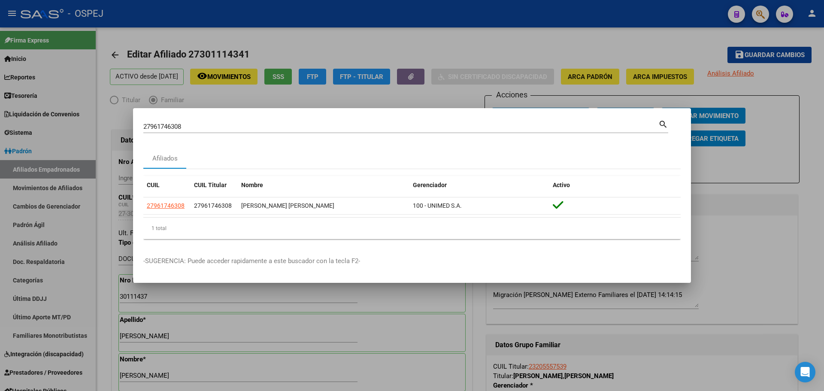
click at [36, 171] on div at bounding box center [412, 195] width 824 height 391
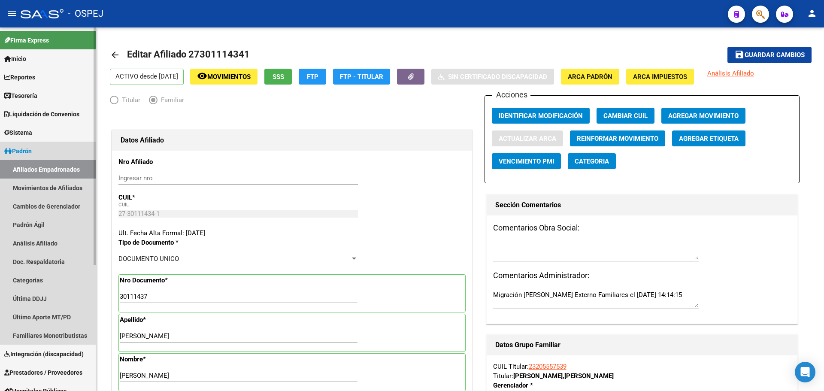
drag, startPoint x: 64, startPoint y: 171, endPoint x: 86, endPoint y: 193, distance: 31.0
click at [64, 172] on link "Afiliados Empadronados" at bounding box center [48, 169] width 96 height 18
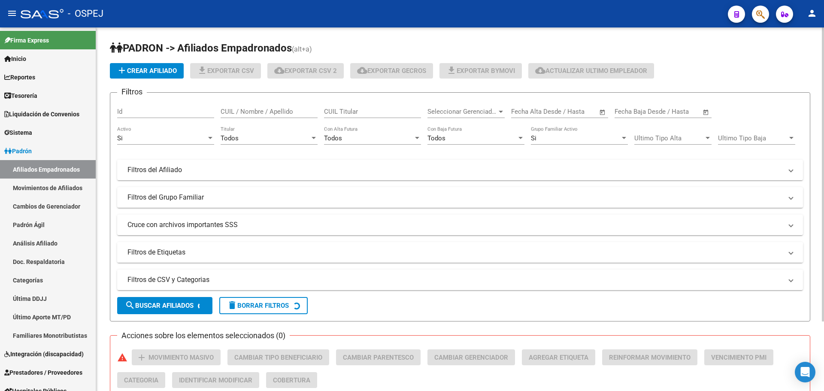
scroll to position [86, 0]
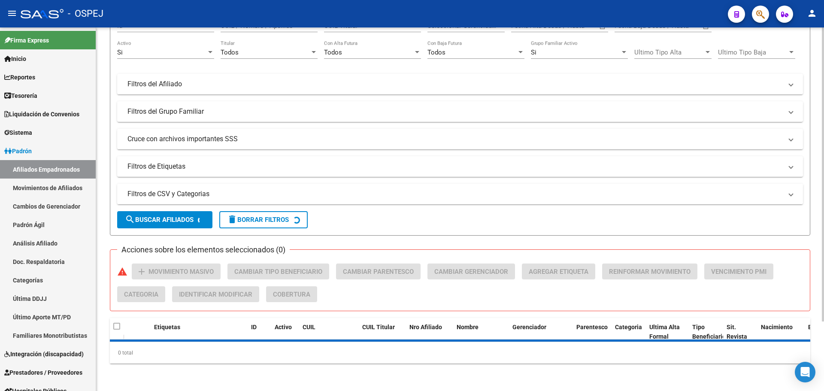
click at [221, 198] on mat-panel-title "Filtros de CSV y Categorias" at bounding box center [454, 193] width 655 height 9
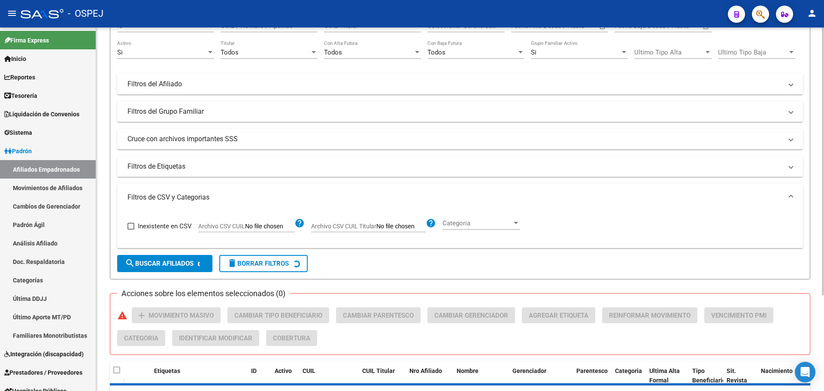
scroll to position [130, 0]
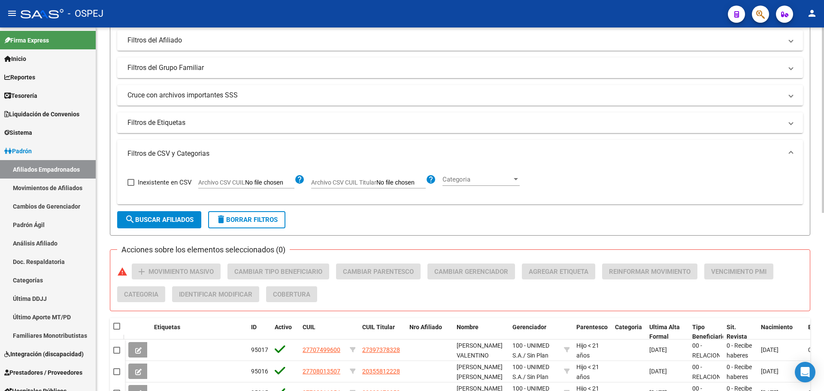
click at [275, 124] on mat-panel-title "Filtros de Etiquetas" at bounding box center [454, 122] width 655 height 9
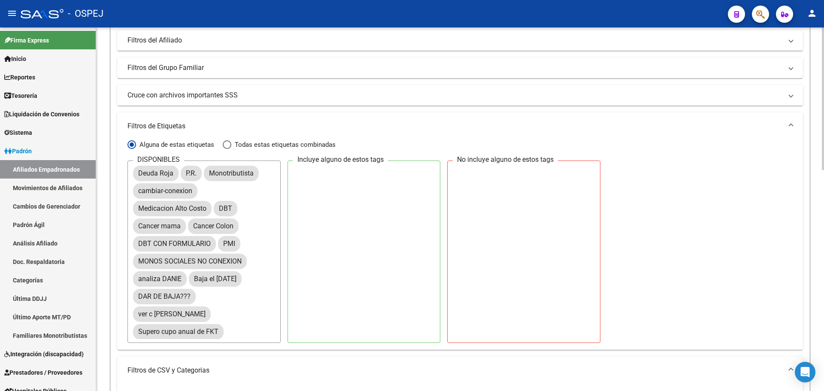
click at [251, 92] on mat-panel-title "Cruce con archivos importantes SSS" at bounding box center [454, 95] width 655 height 9
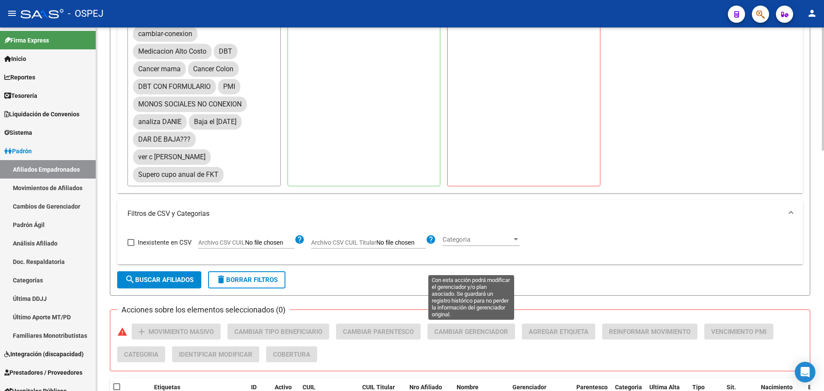
scroll to position [644, 0]
